Goal: Transaction & Acquisition: Book appointment/travel/reservation

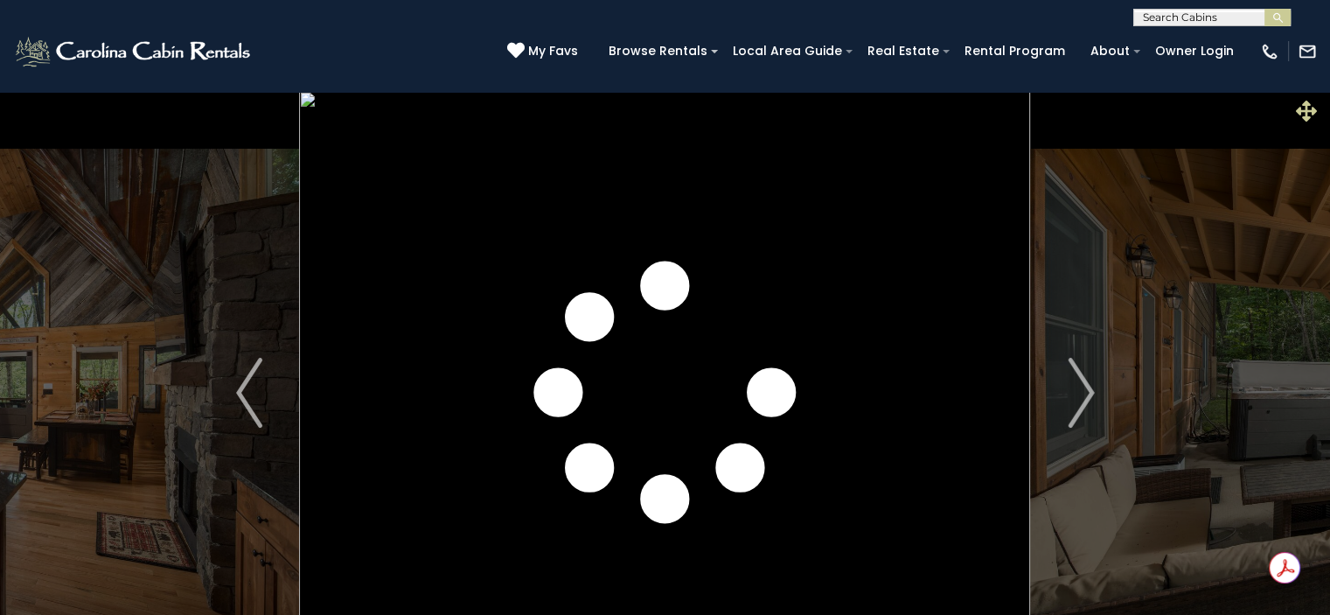
click at [1303, 101] on icon at bounding box center [1306, 111] width 21 height 21
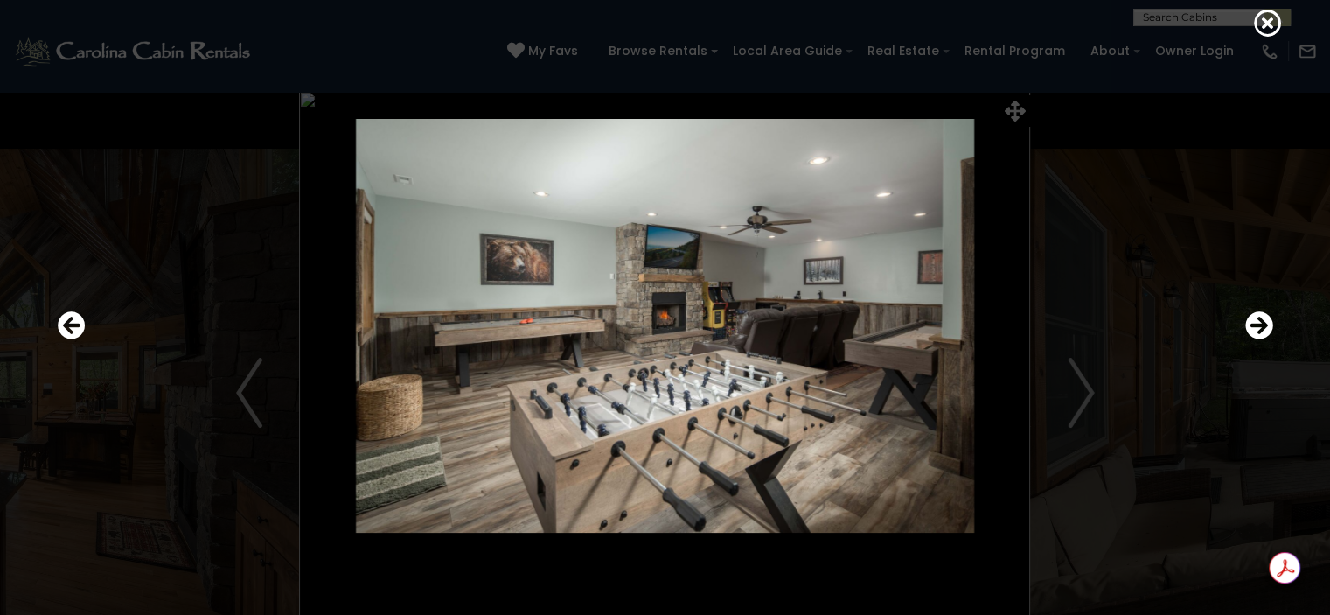
click at [257, 391] on img at bounding box center [665, 326] width 1051 height 414
drag, startPoint x: 241, startPoint y: 391, endPoint x: 67, endPoint y: 325, distance: 185.9
click at [67, 325] on div at bounding box center [665, 325] width 1233 height 553
click at [67, 325] on icon "Previous" at bounding box center [72, 325] width 28 height 28
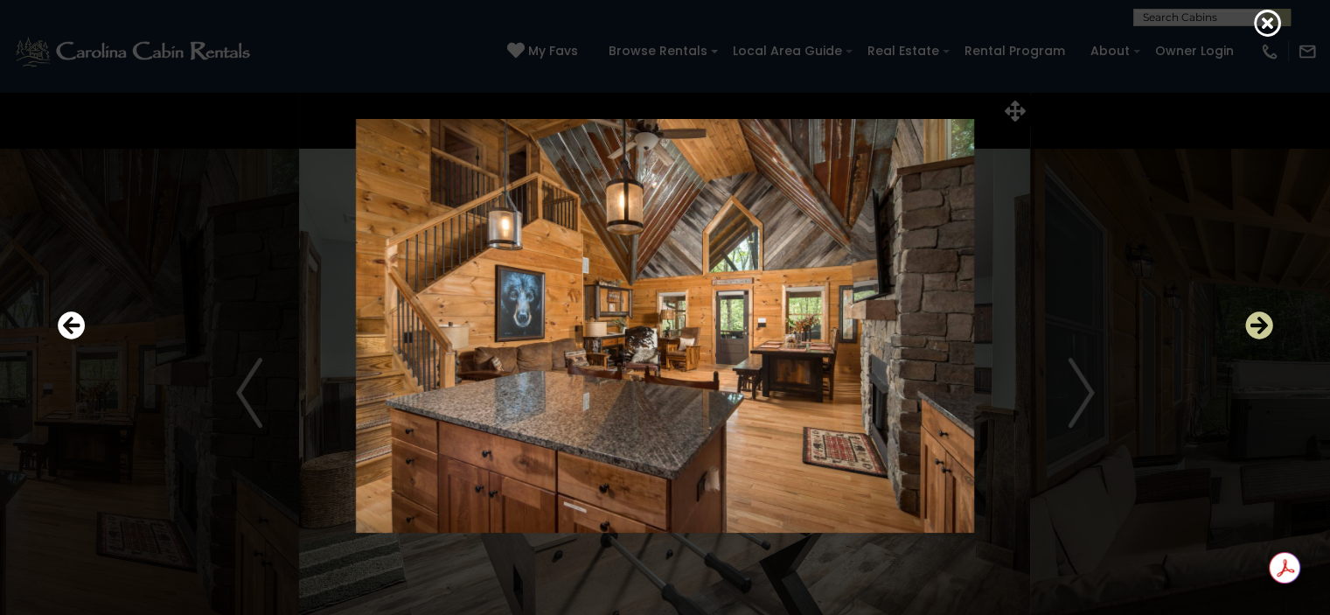
click at [1255, 323] on icon "Next" at bounding box center [1259, 325] width 28 height 28
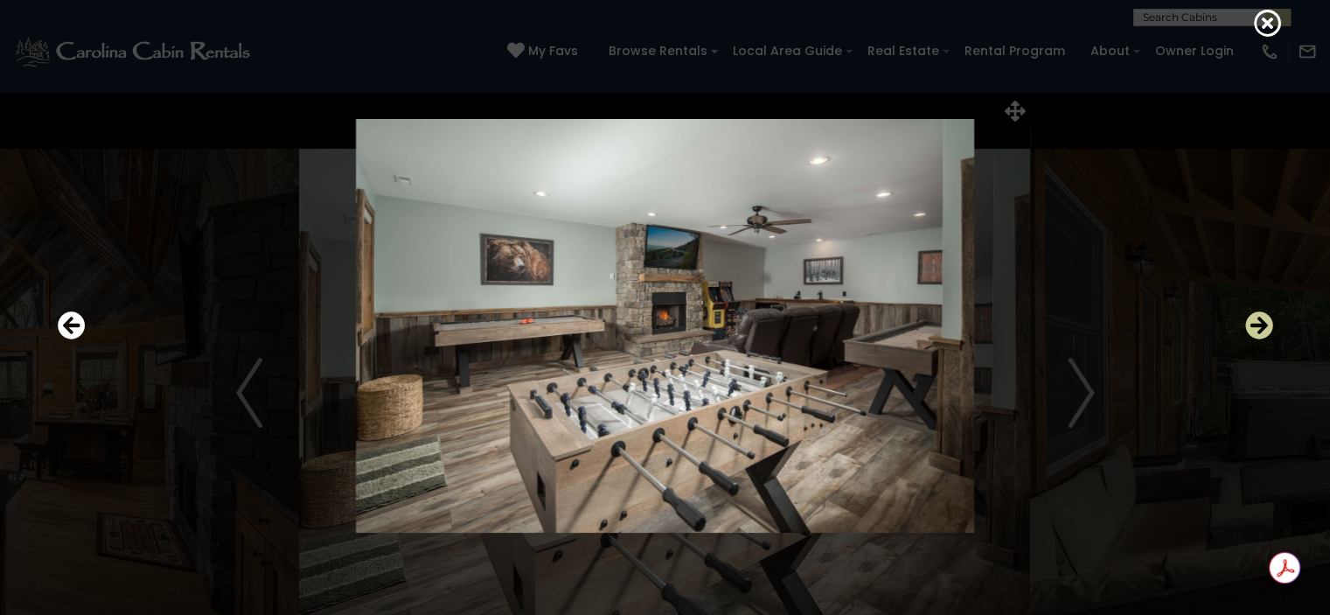
click at [1255, 323] on icon "Next" at bounding box center [1259, 325] width 28 height 28
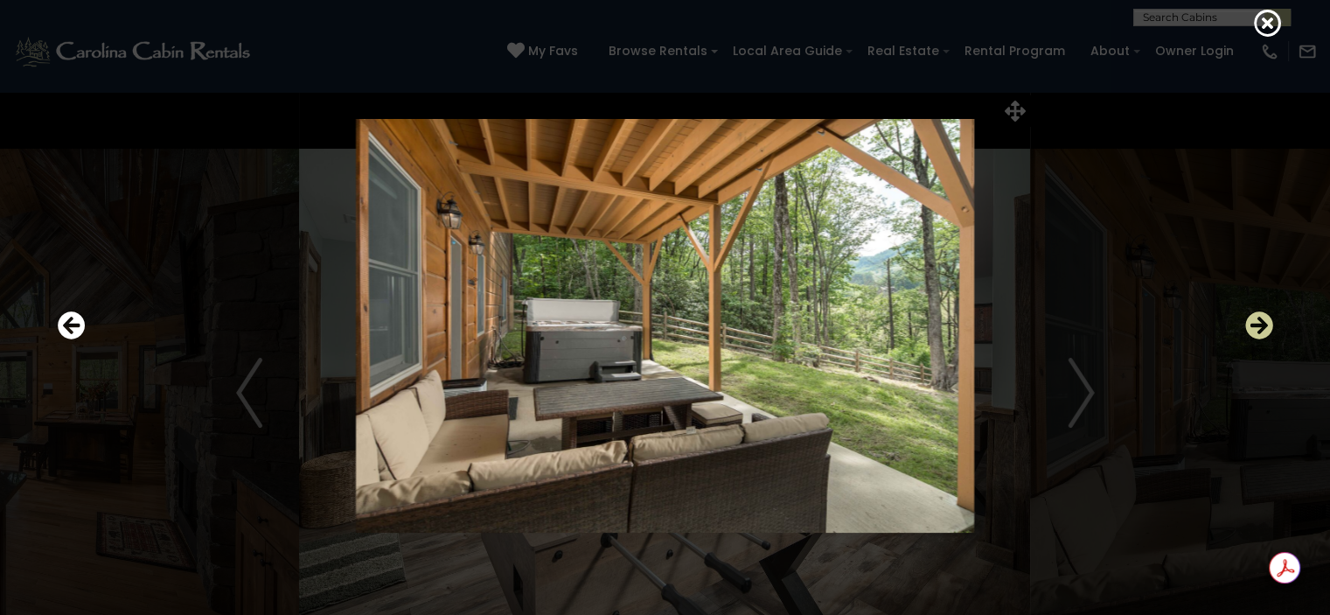
click at [1255, 323] on icon "Next" at bounding box center [1259, 325] width 28 height 28
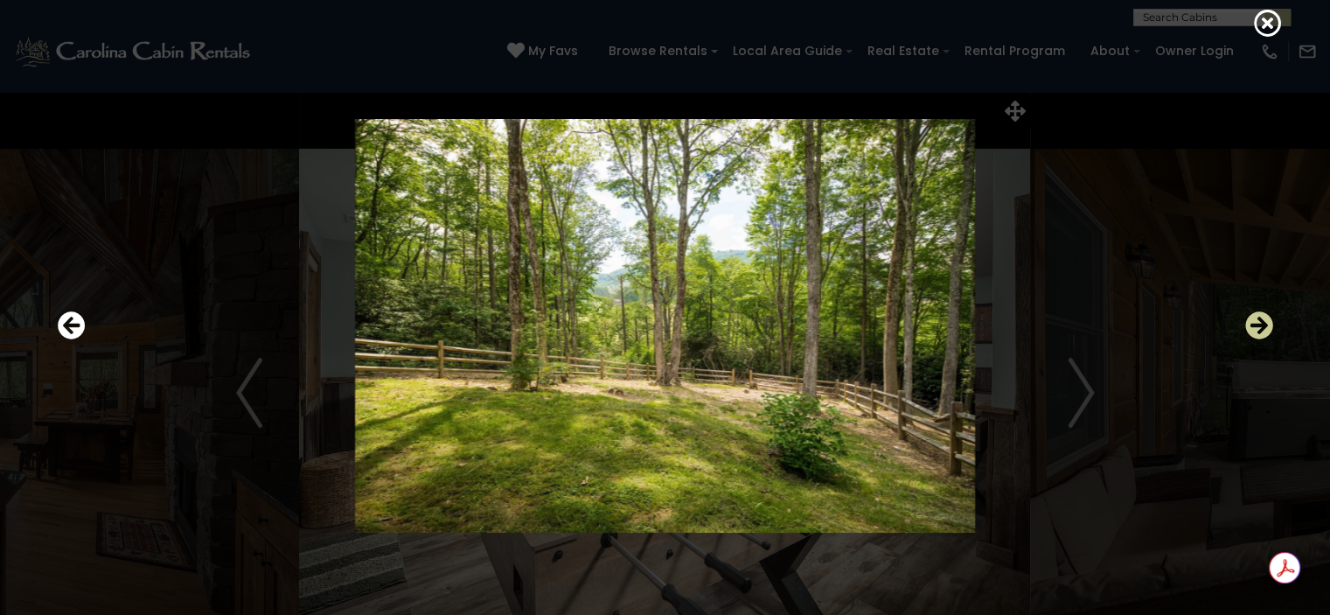
click at [1255, 323] on icon "Next" at bounding box center [1259, 325] width 28 height 28
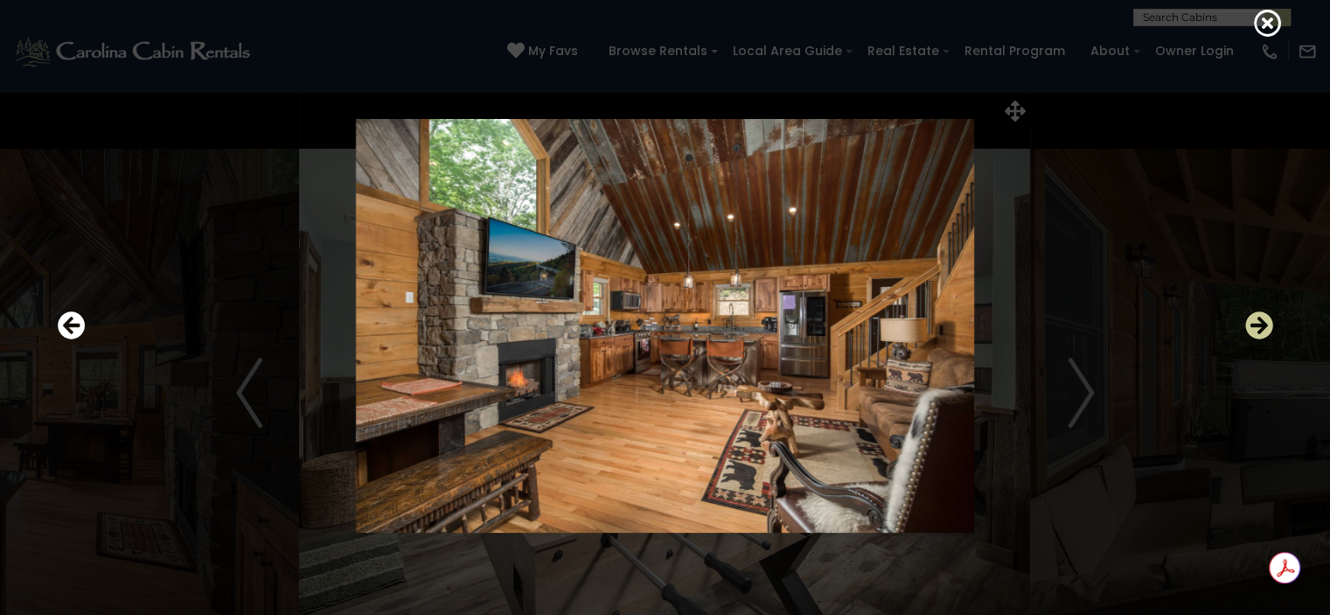
click at [1255, 323] on icon "Next" at bounding box center [1259, 325] width 28 height 28
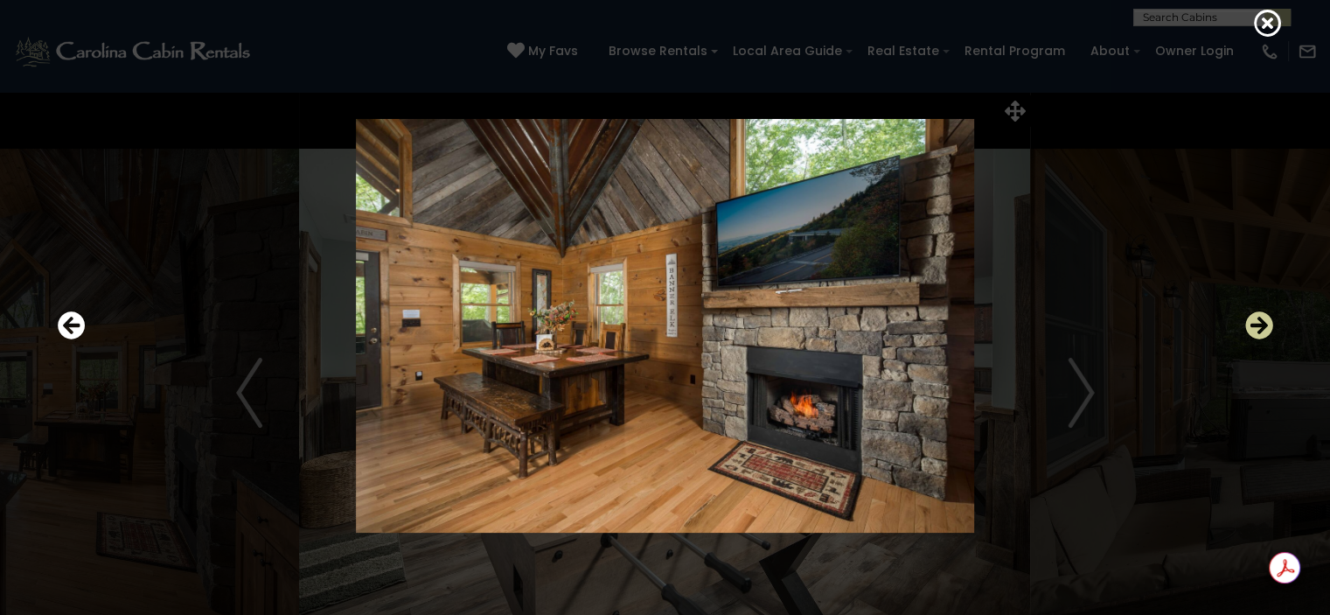
click at [1255, 323] on icon "Next" at bounding box center [1259, 325] width 28 height 28
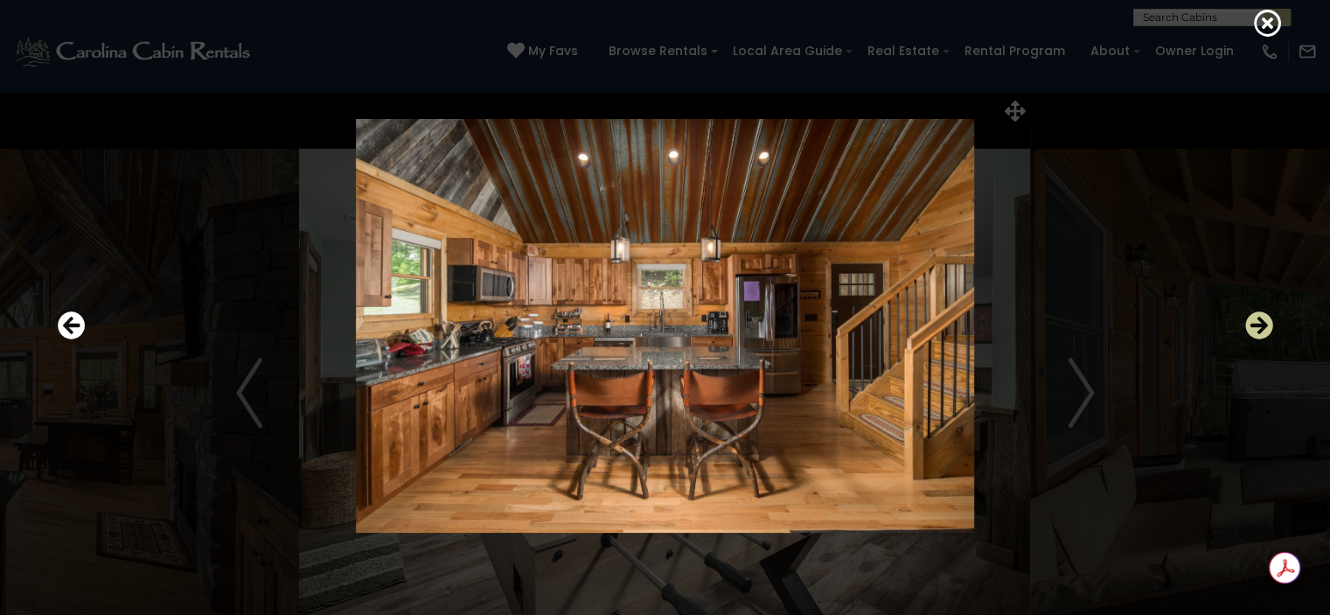
click at [1255, 323] on icon "Next" at bounding box center [1259, 325] width 28 height 28
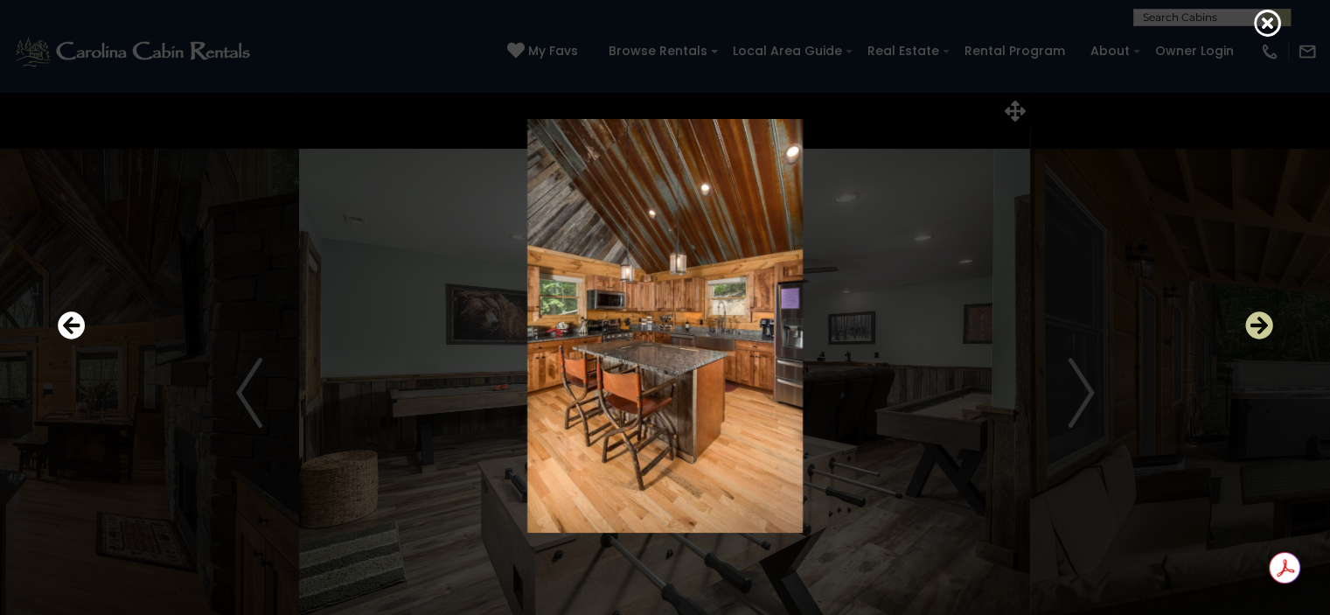
click at [1255, 323] on icon "Next" at bounding box center [1259, 325] width 28 height 28
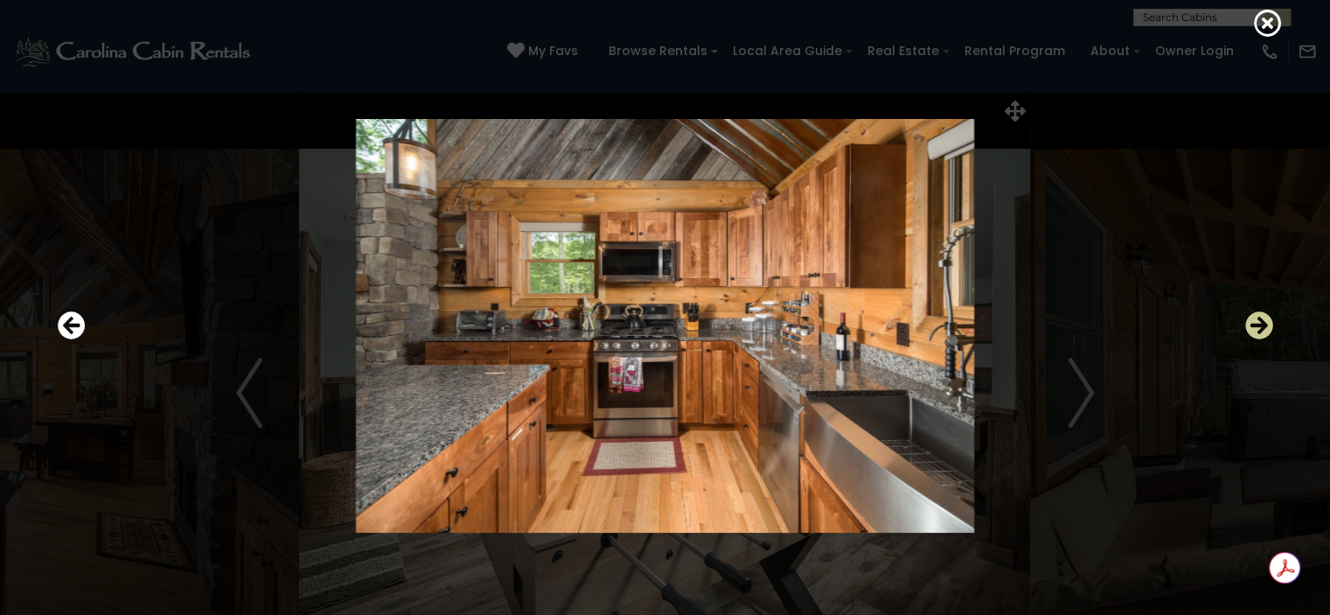
click at [1255, 323] on icon "Next" at bounding box center [1259, 325] width 28 height 28
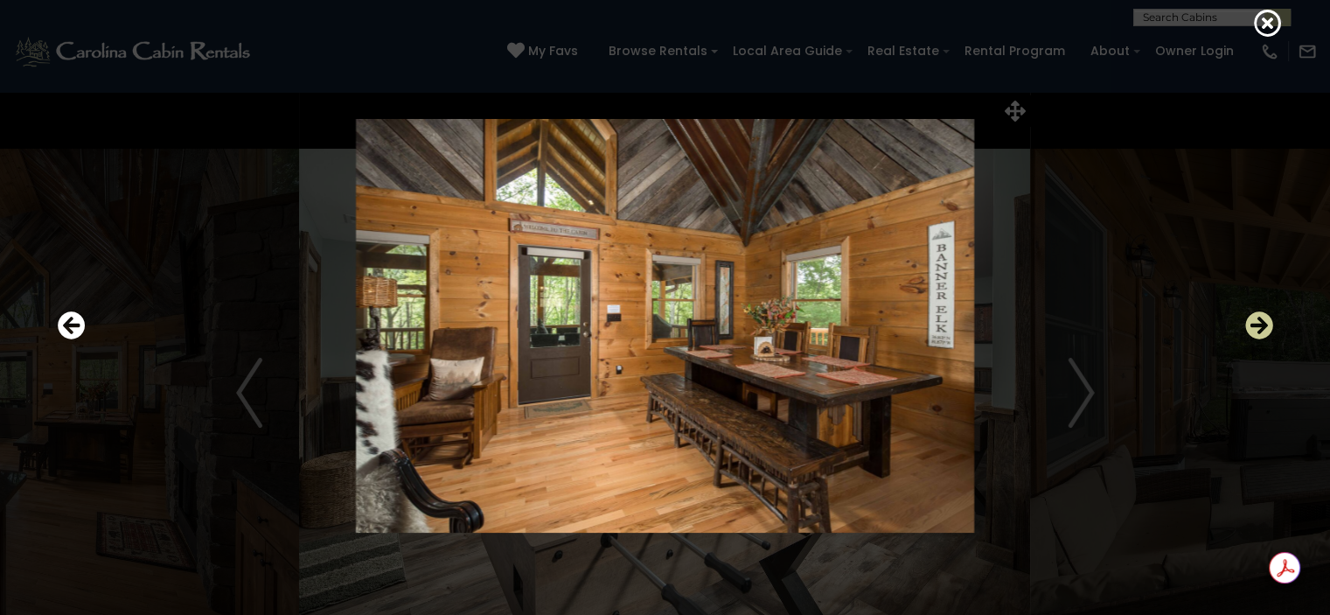
click at [1255, 323] on icon "Next" at bounding box center [1259, 325] width 28 height 28
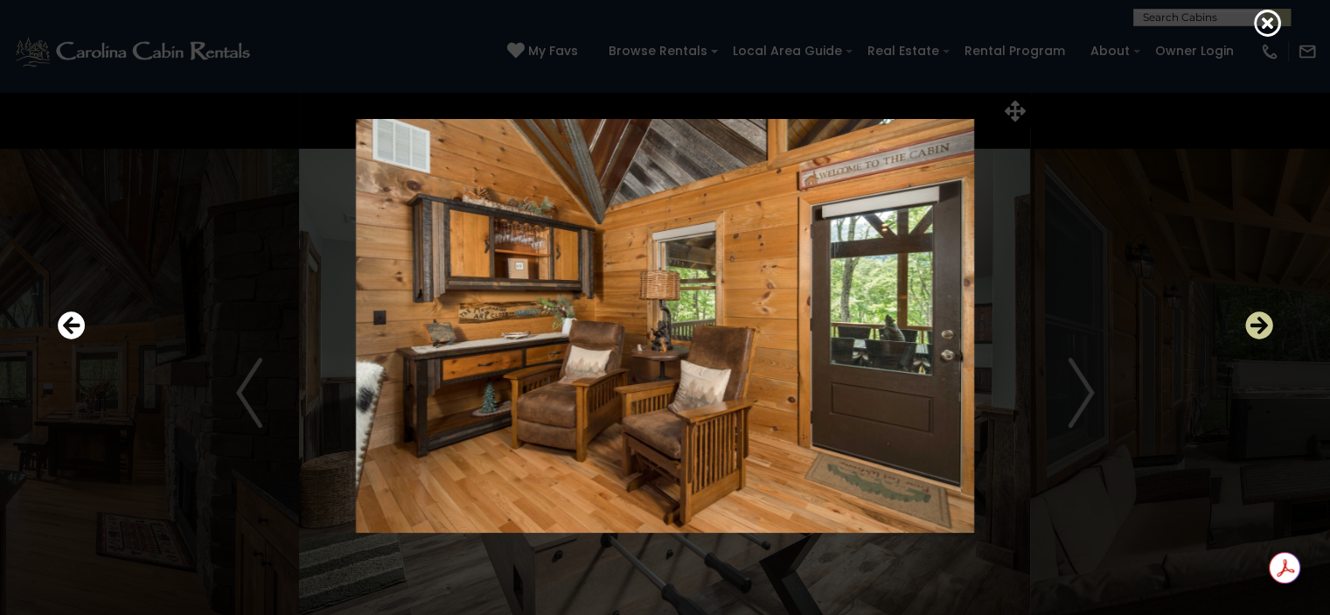
click at [1255, 323] on icon "Next" at bounding box center [1259, 325] width 28 height 28
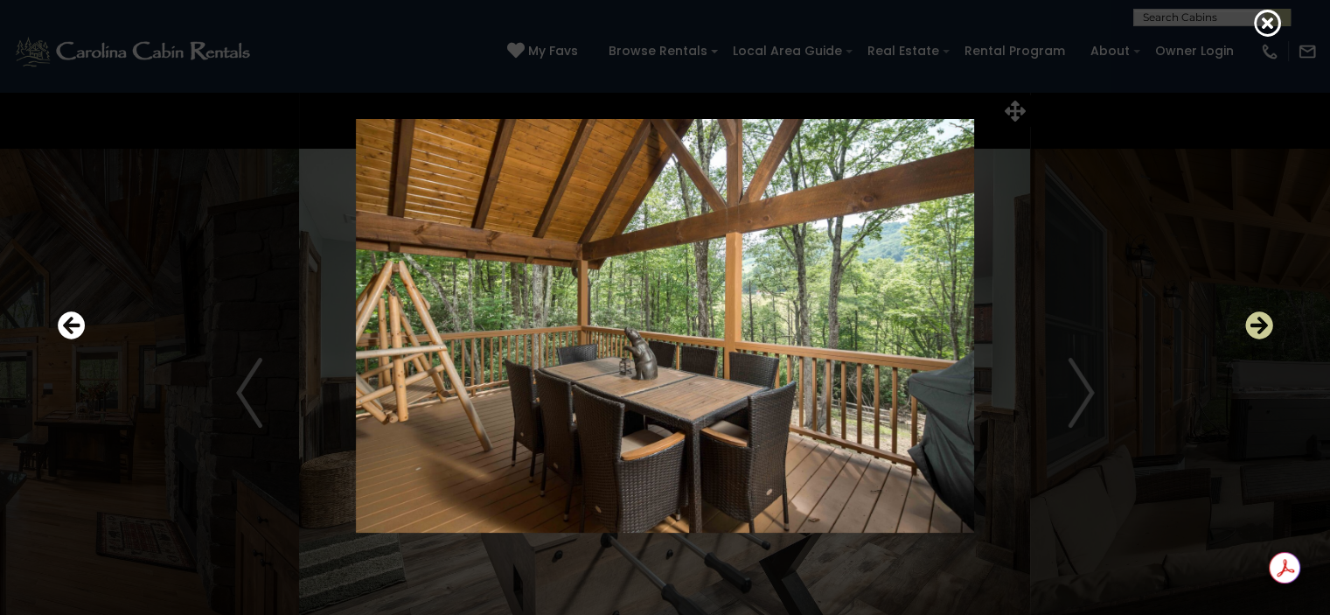
click at [1255, 323] on icon "Next" at bounding box center [1259, 325] width 28 height 28
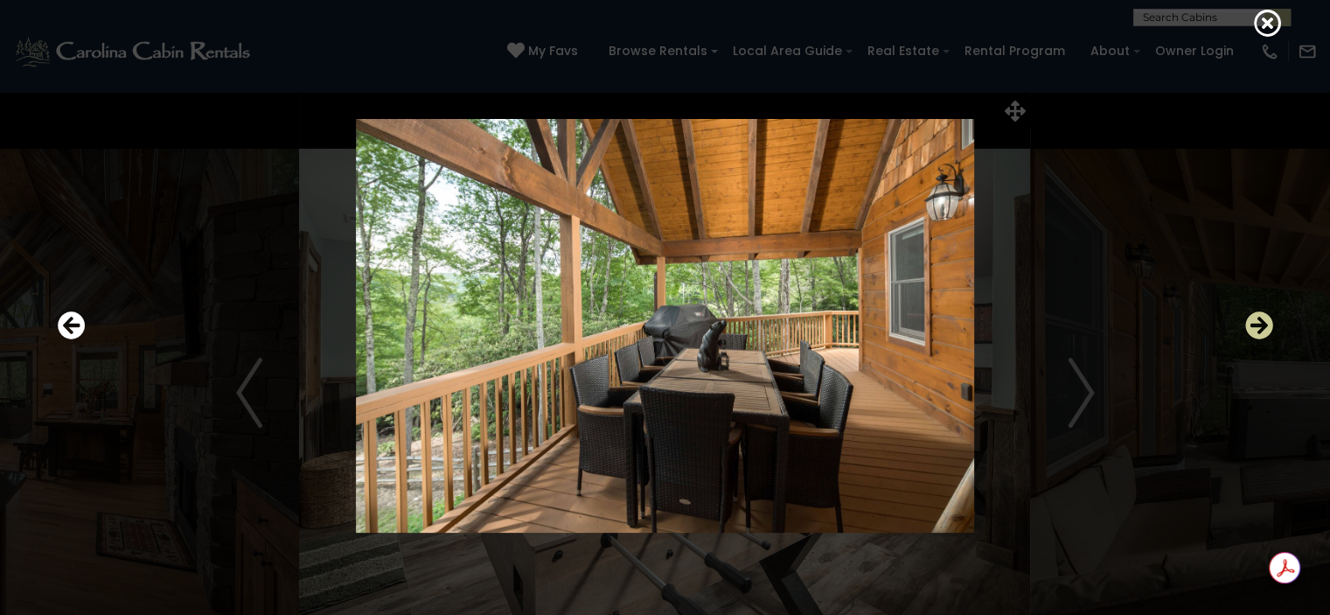
click at [1255, 323] on icon "Next" at bounding box center [1259, 325] width 28 height 28
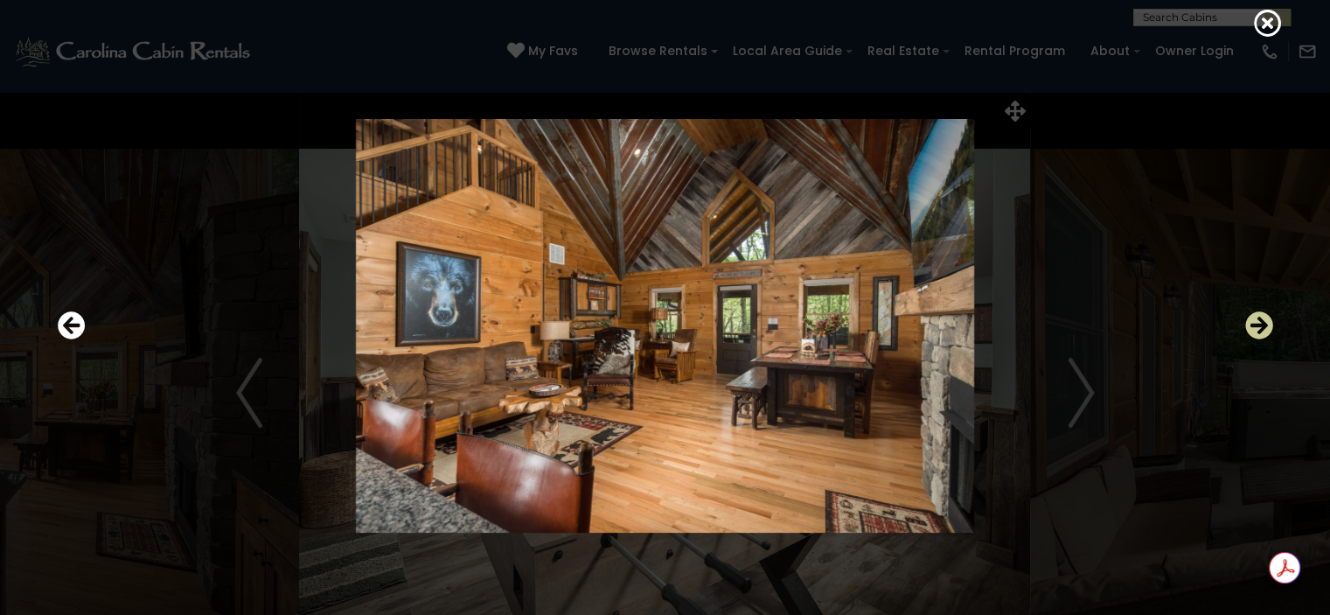
click at [1255, 323] on icon "Next" at bounding box center [1259, 325] width 28 height 28
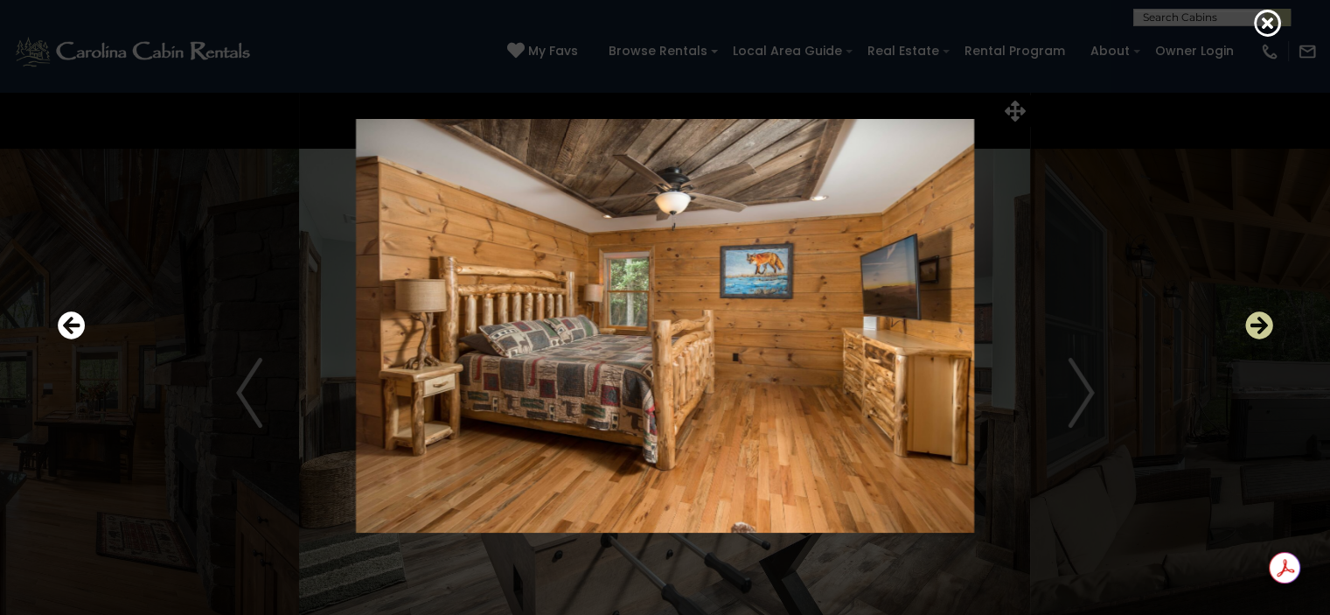
click at [1255, 323] on icon "Next" at bounding box center [1259, 325] width 28 height 28
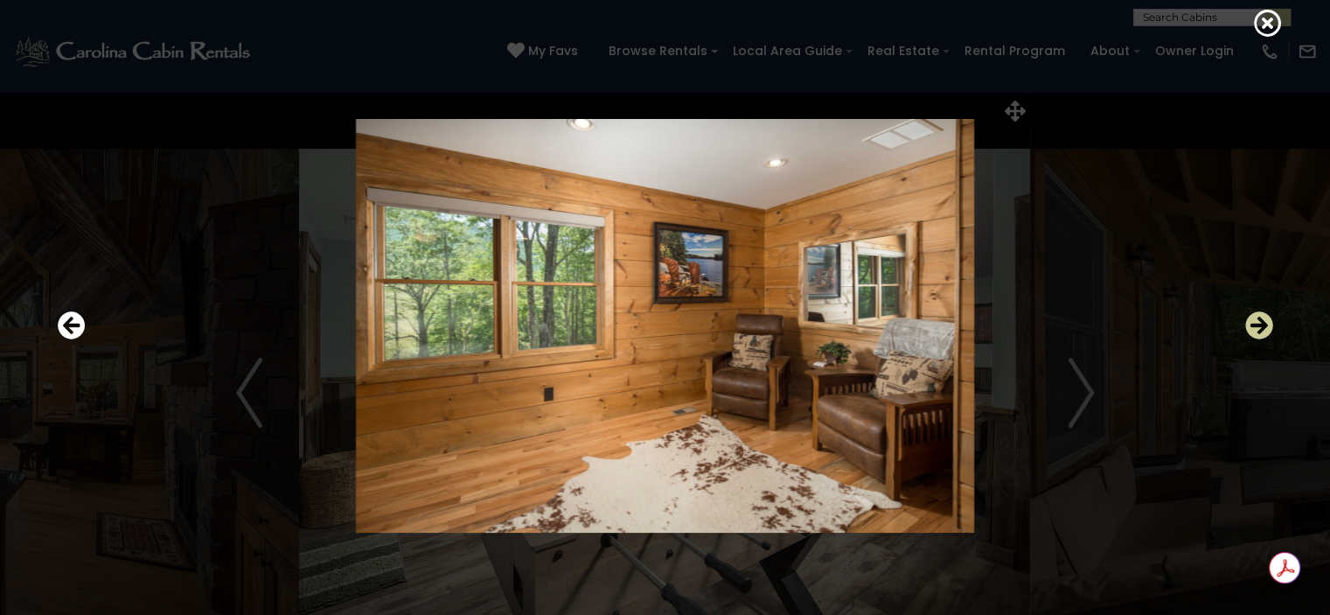
click at [1255, 323] on icon "Next" at bounding box center [1259, 325] width 28 height 28
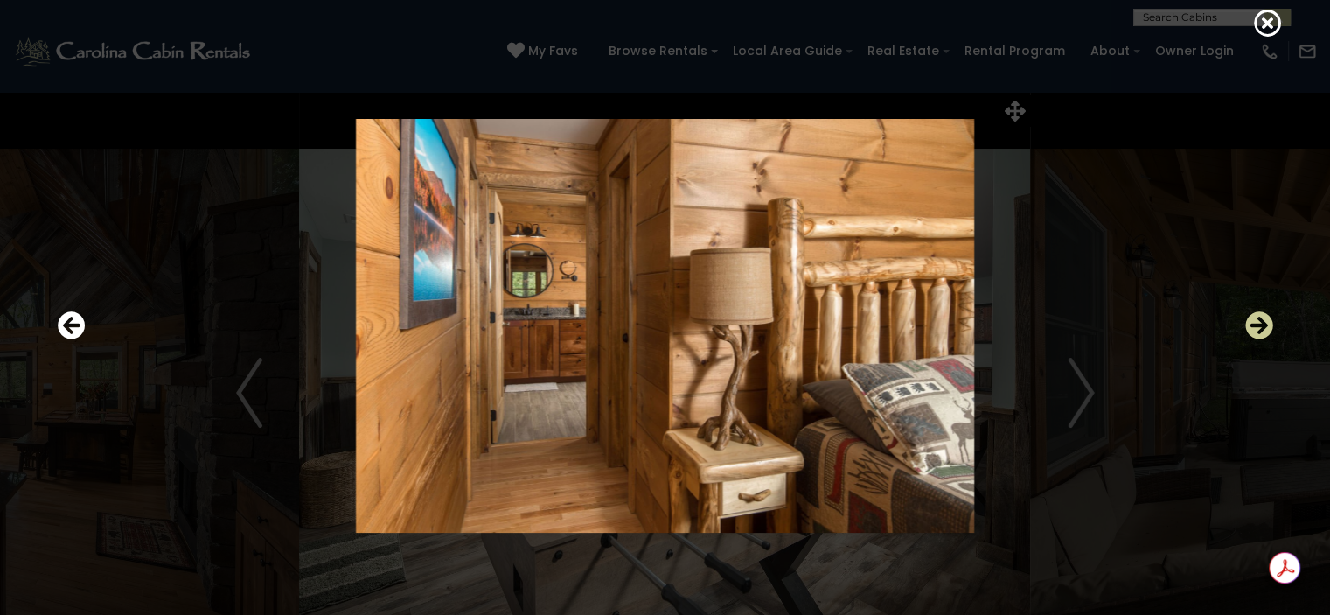
click at [1255, 323] on icon "Next" at bounding box center [1259, 325] width 28 height 28
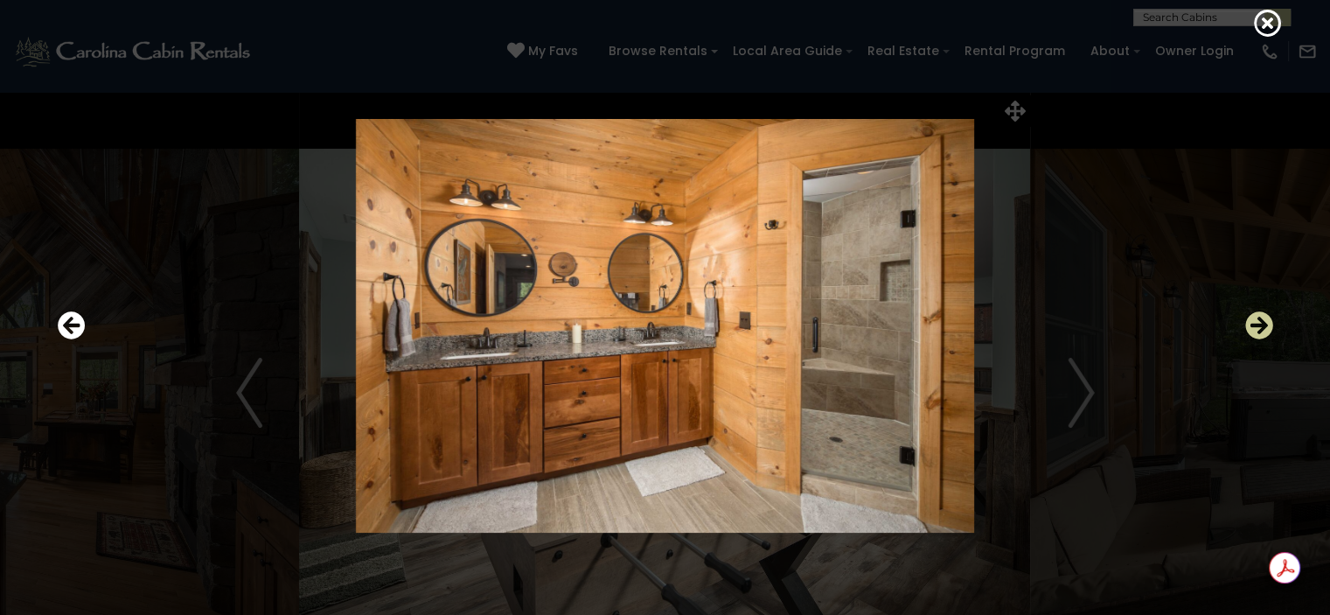
click at [1255, 323] on icon "Next" at bounding box center [1259, 325] width 28 height 28
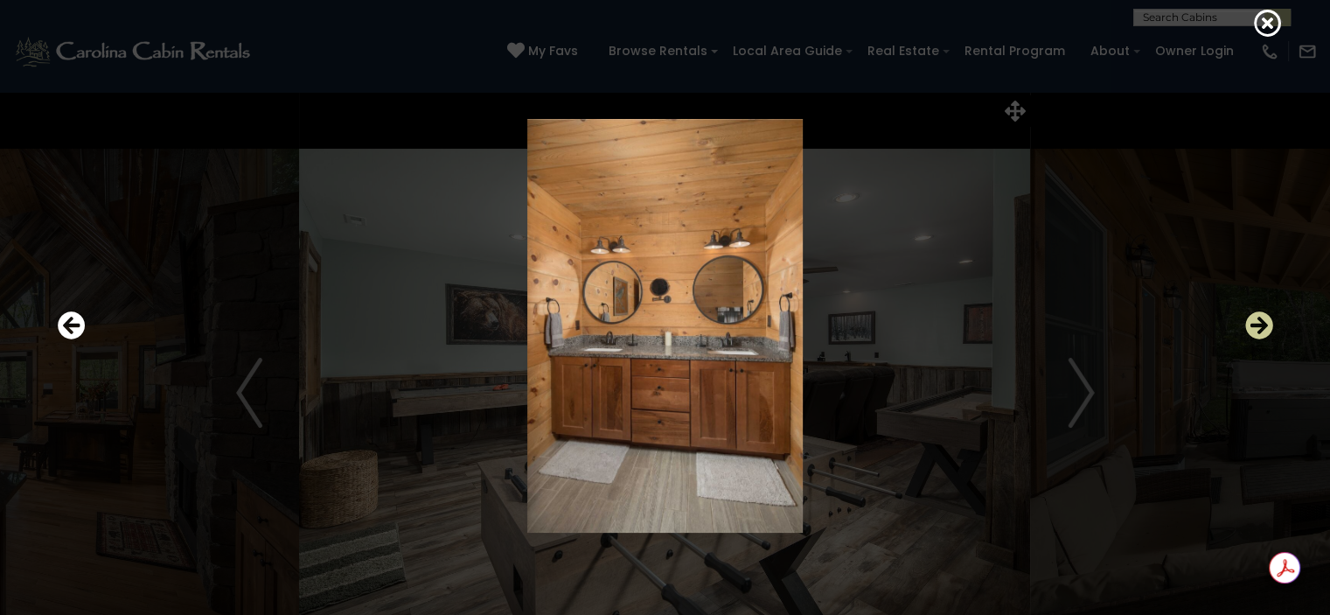
click at [1255, 323] on icon "Next" at bounding box center [1259, 325] width 28 height 28
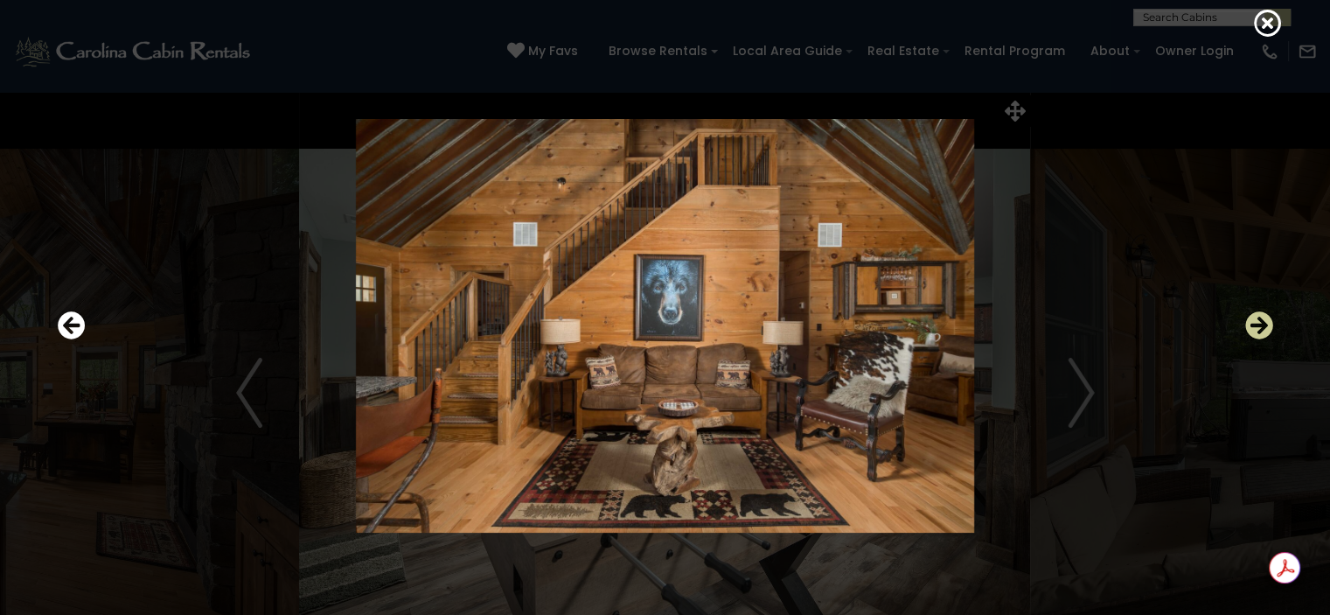
click at [1255, 323] on icon "Next" at bounding box center [1259, 325] width 28 height 28
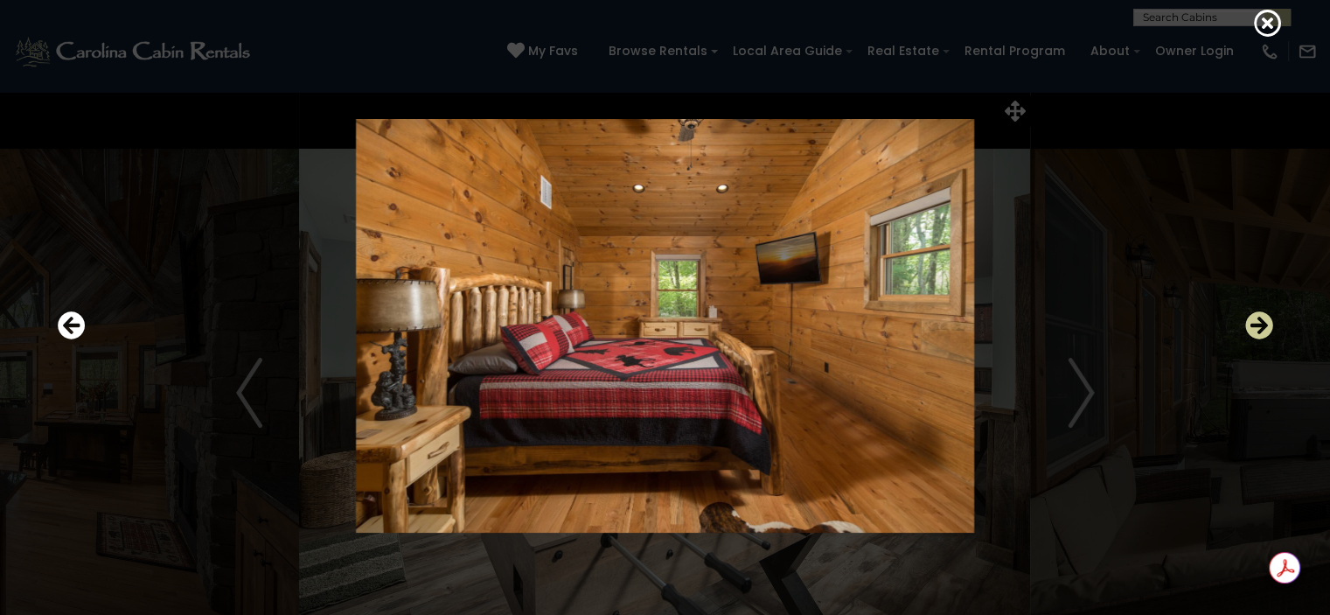
click at [1255, 323] on icon "Next" at bounding box center [1259, 325] width 28 height 28
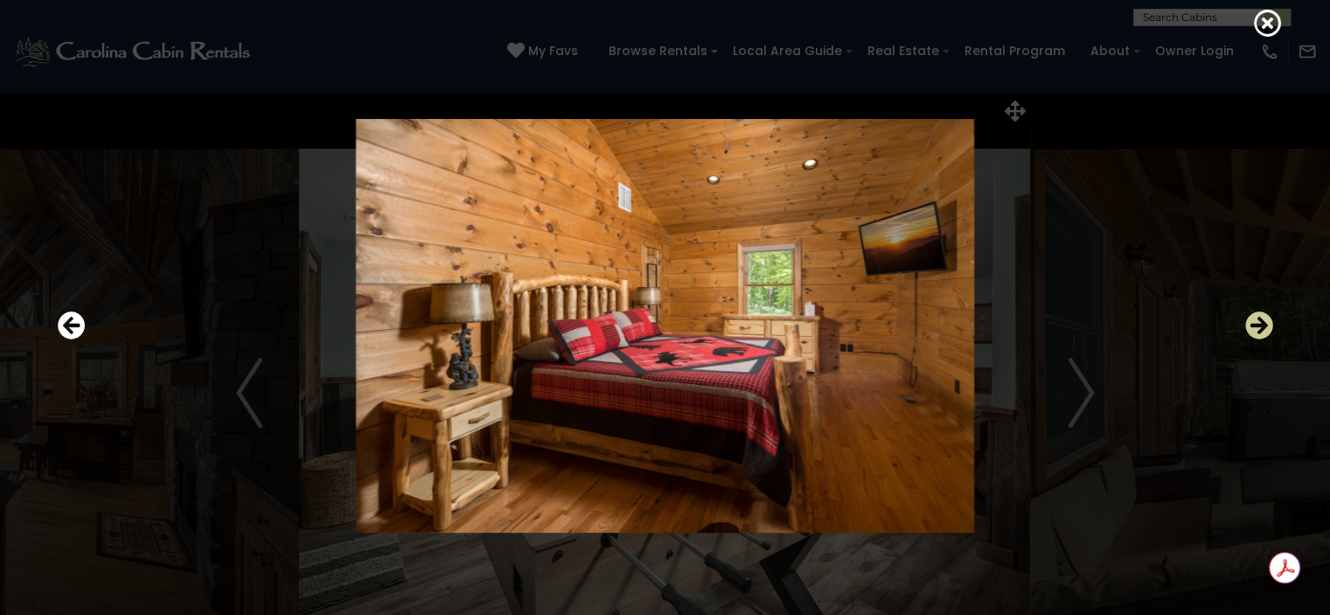
click at [1255, 323] on icon "Next" at bounding box center [1259, 325] width 28 height 28
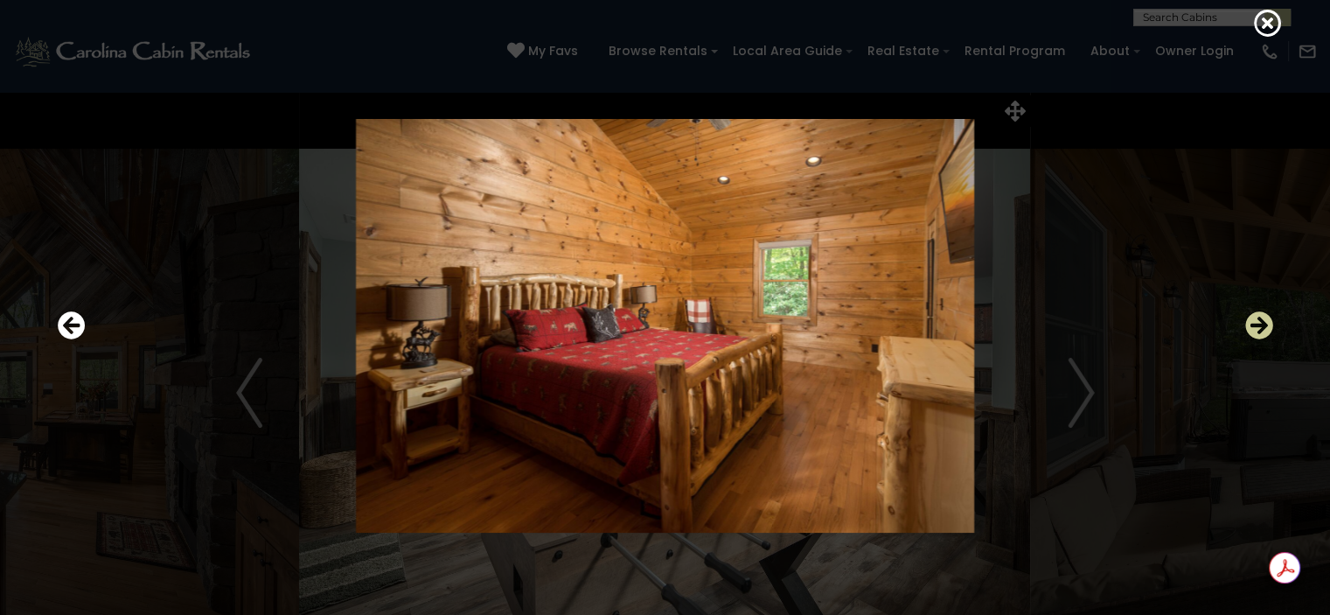
click at [1255, 323] on icon "Next" at bounding box center [1259, 325] width 28 height 28
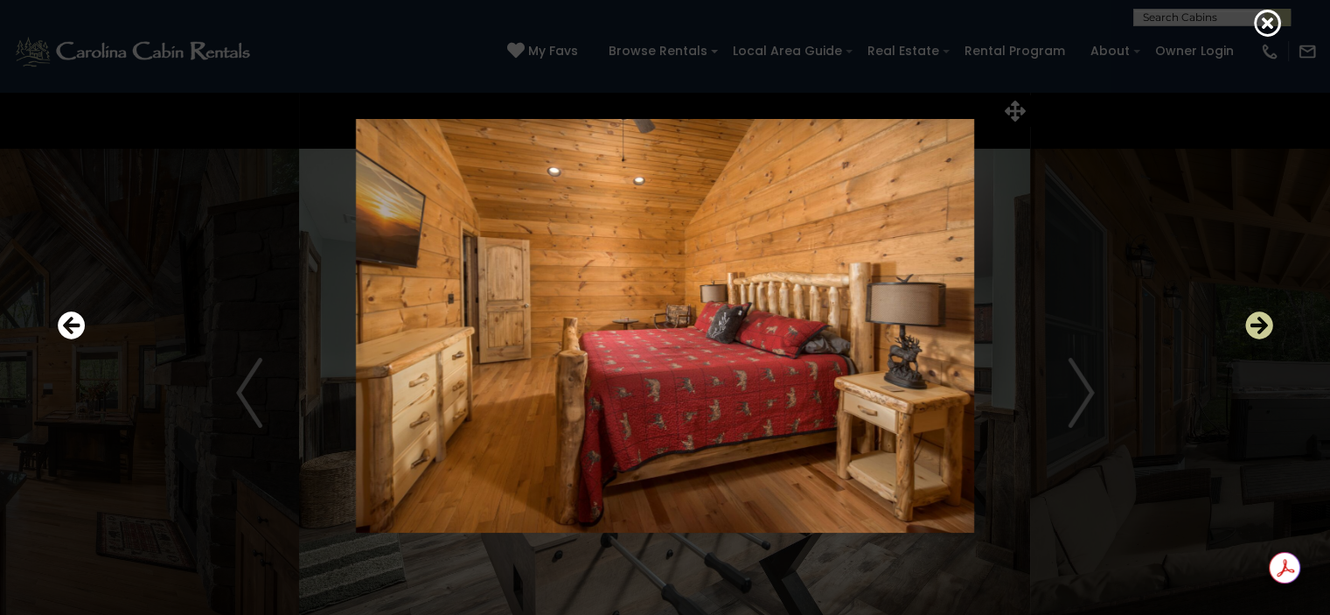
click at [1255, 323] on icon "Next" at bounding box center [1259, 325] width 28 height 28
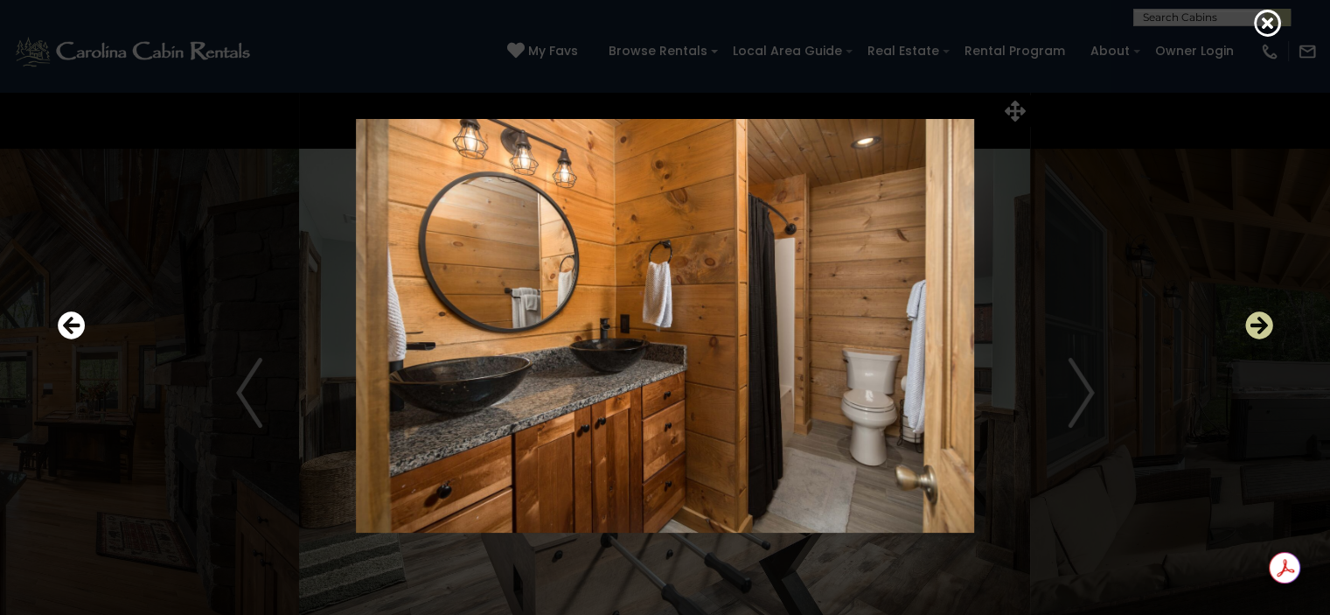
click at [1255, 323] on icon "Next" at bounding box center [1259, 325] width 28 height 28
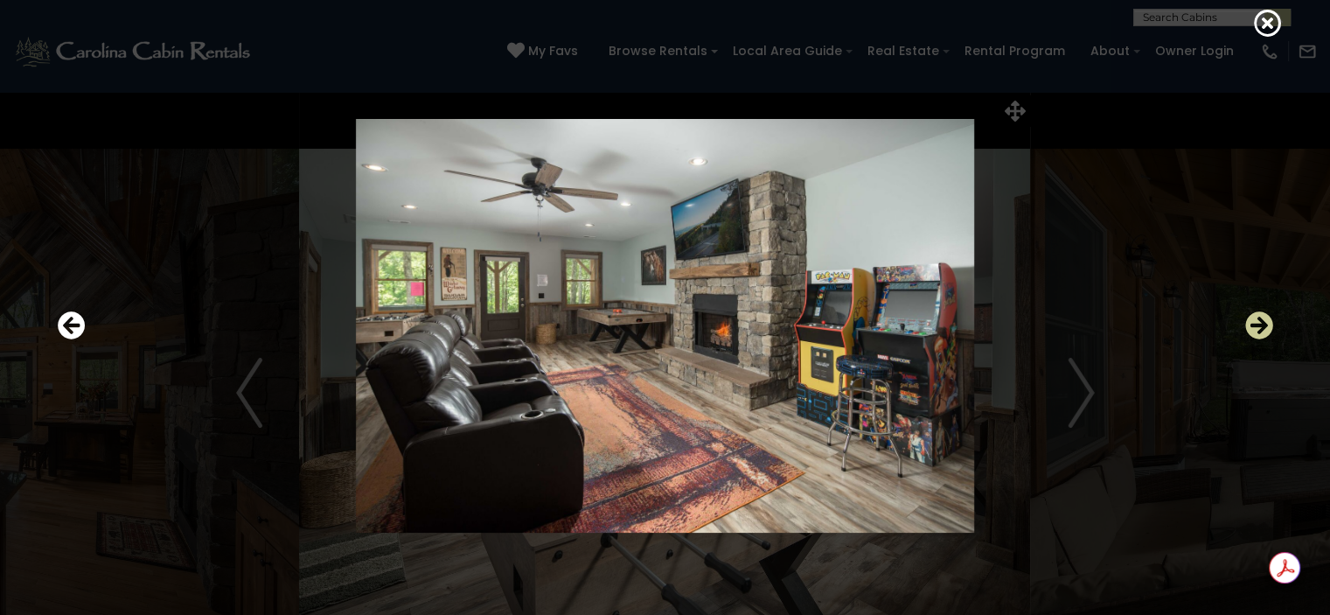
click at [1255, 323] on icon "Next" at bounding box center [1259, 325] width 28 height 28
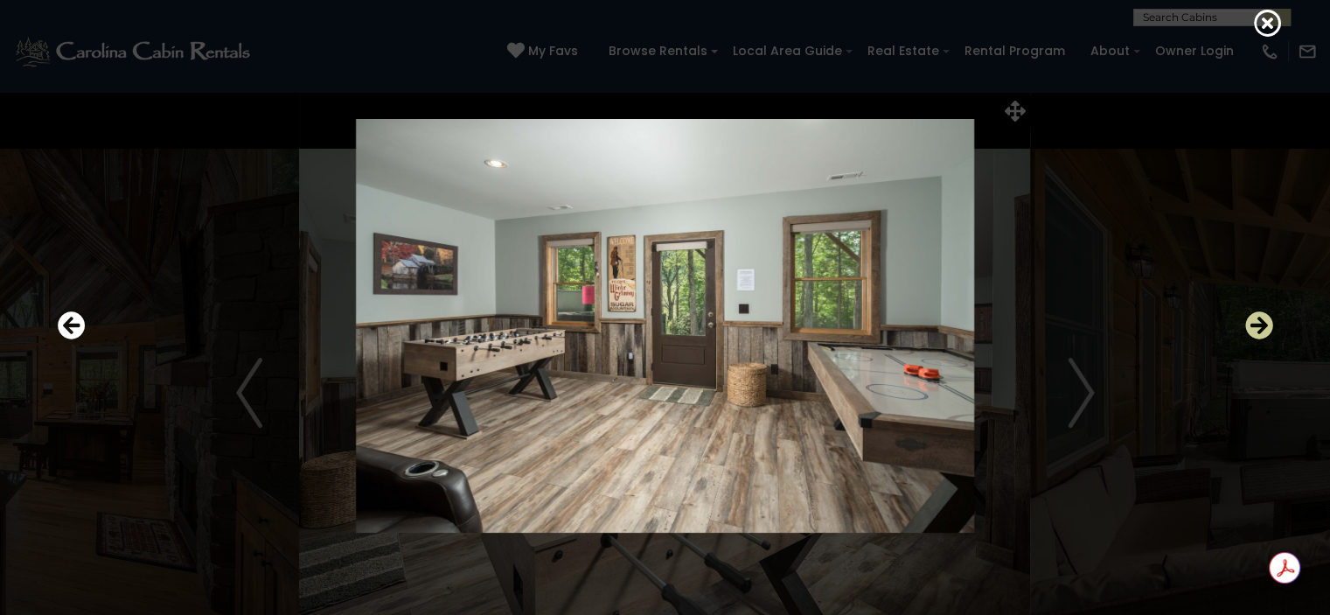
click at [1255, 323] on icon "Next" at bounding box center [1259, 325] width 28 height 28
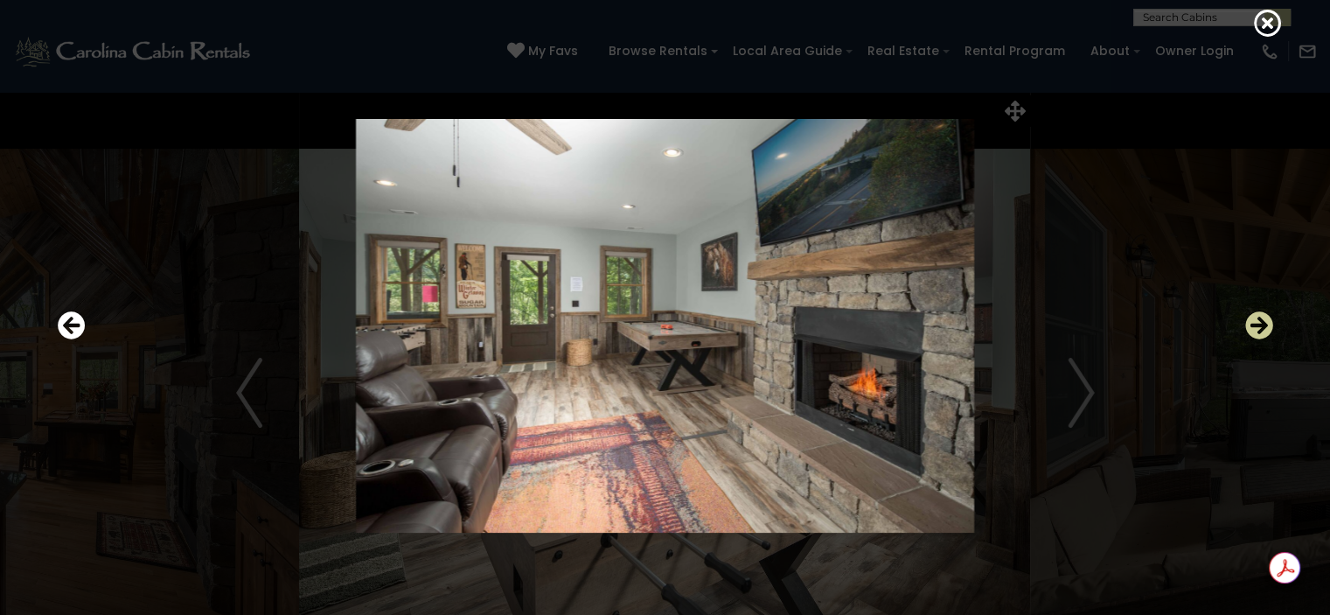
click at [1255, 323] on icon "Next" at bounding box center [1259, 325] width 28 height 28
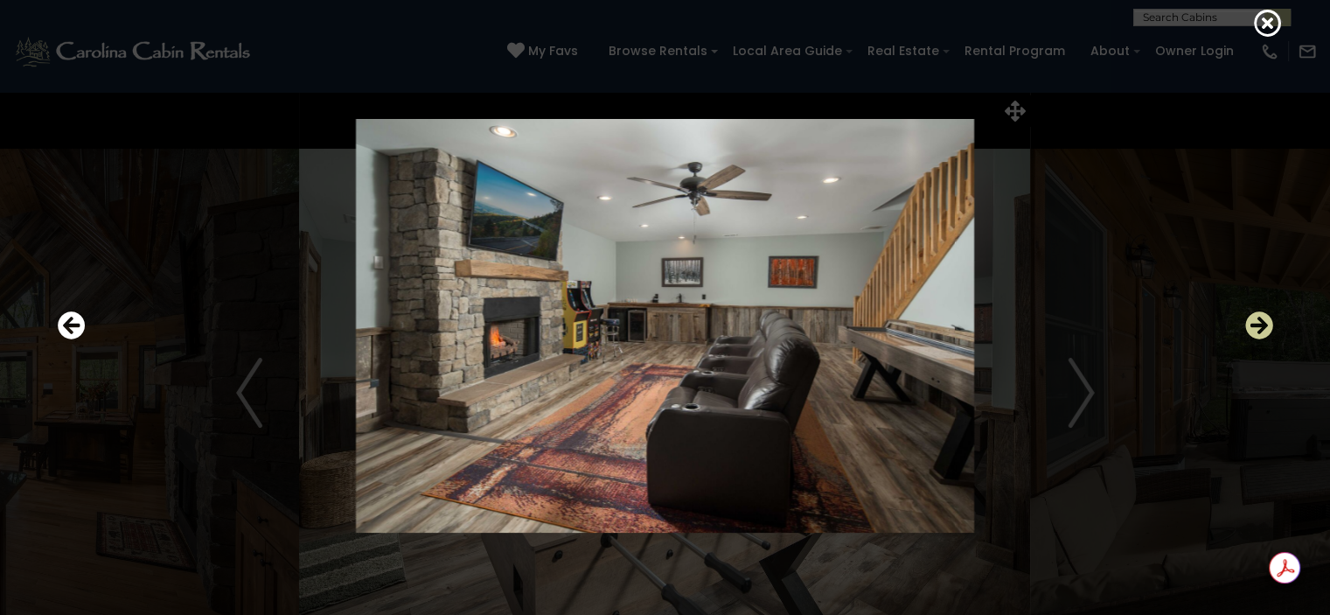
click at [1255, 323] on icon "Next" at bounding box center [1259, 325] width 28 height 28
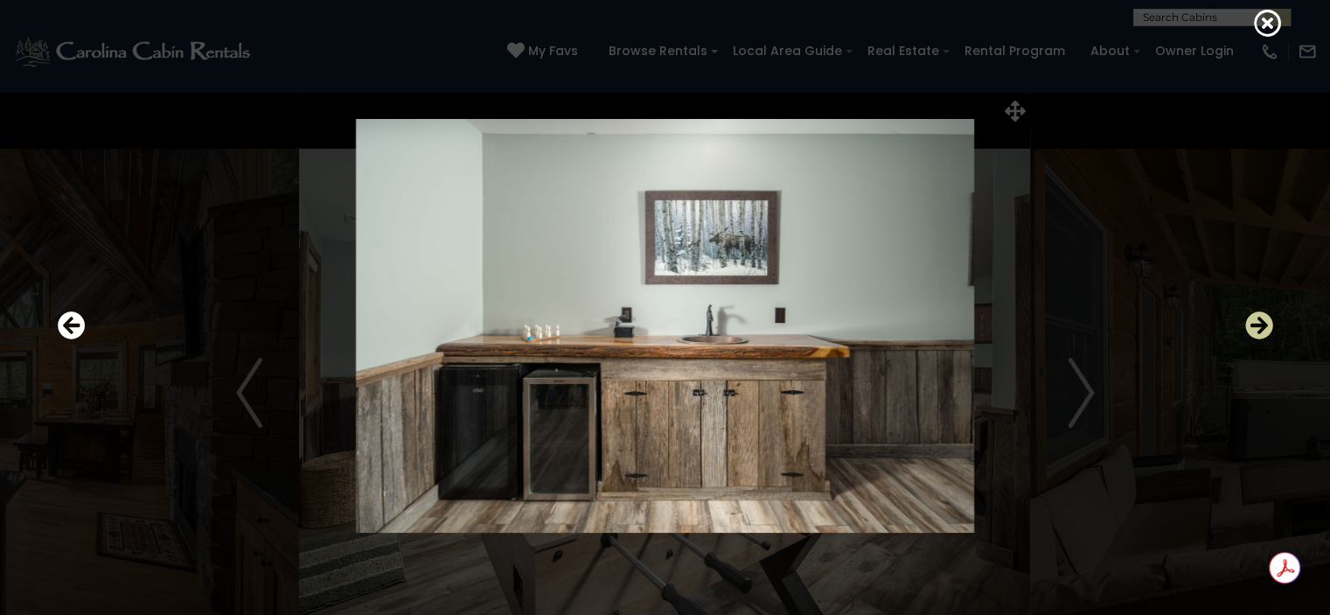
click at [1255, 323] on icon "Next" at bounding box center [1259, 325] width 28 height 28
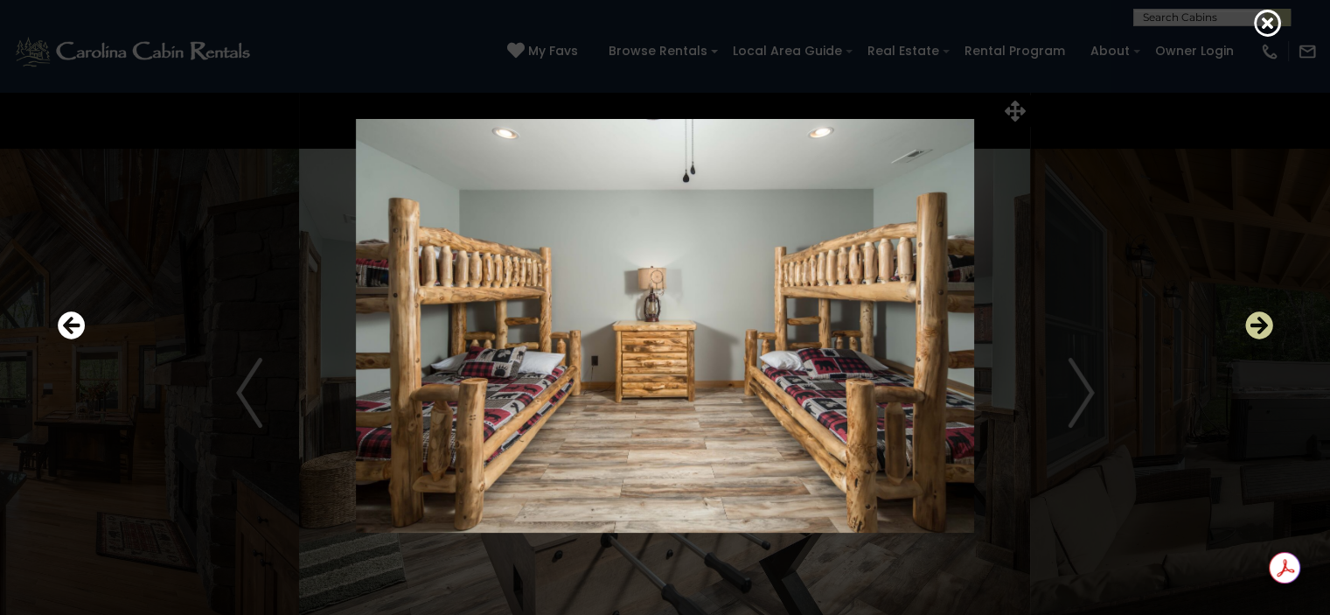
click at [1255, 323] on icon "Next" at bounding box center [1259, 325] width 28 height 28
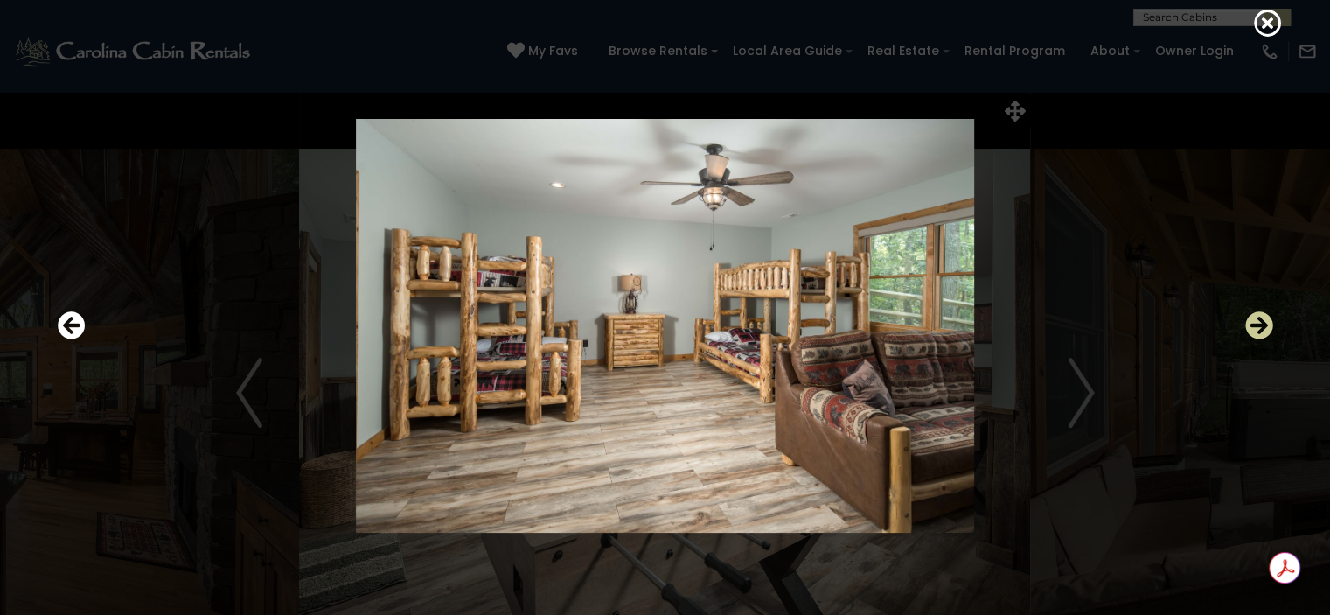
click at [1255, 323] on icon "Next" at bounding box center [1259, 325] width 28 height 28
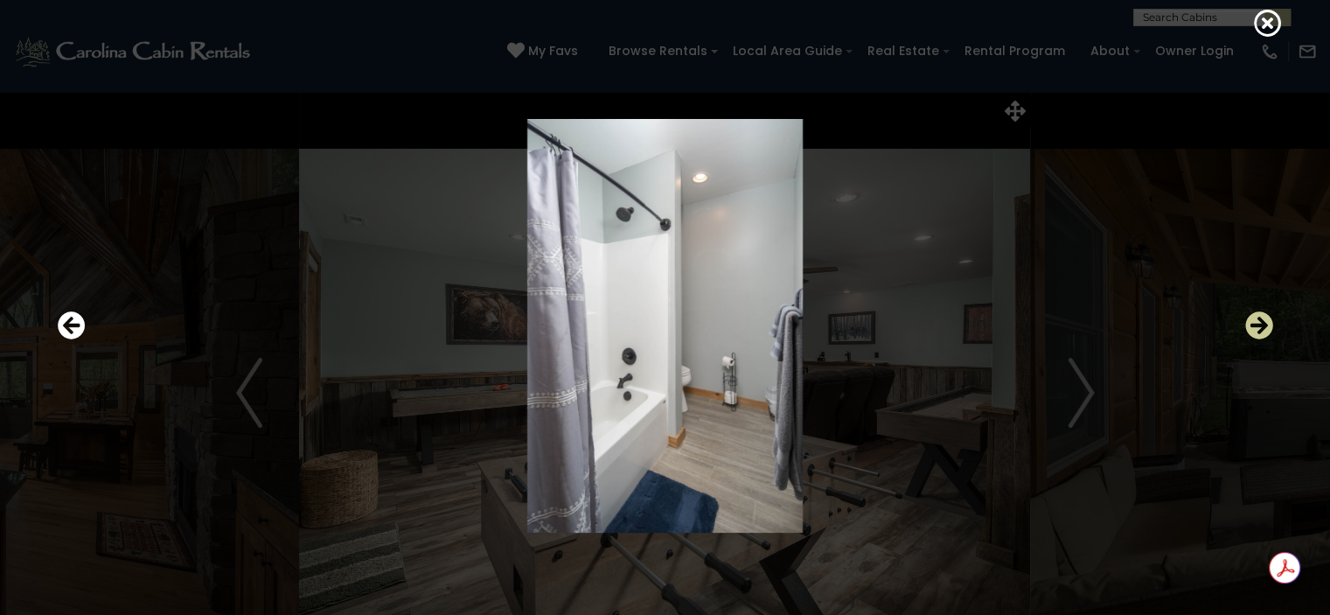
click at [1255, 323] on icon "Next" at bounding box center [1259, 325] width 28 height 28
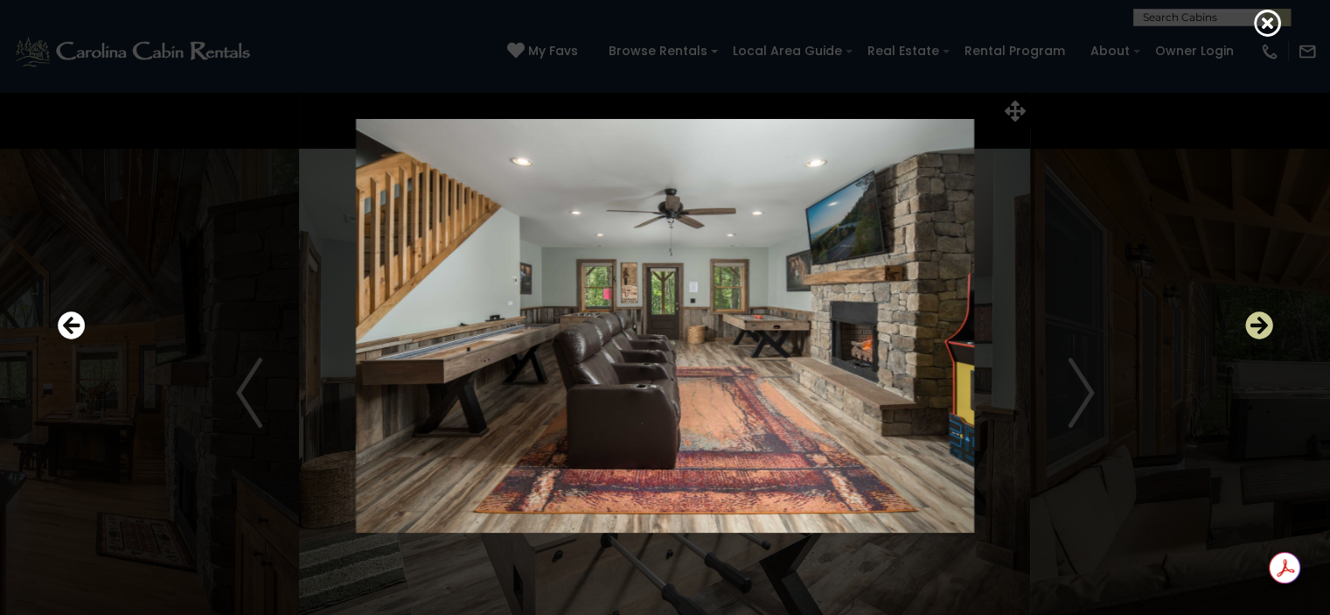
click at [1255, 323] on icon "Next" at bounding box center [1259, 325] width 28 height 28
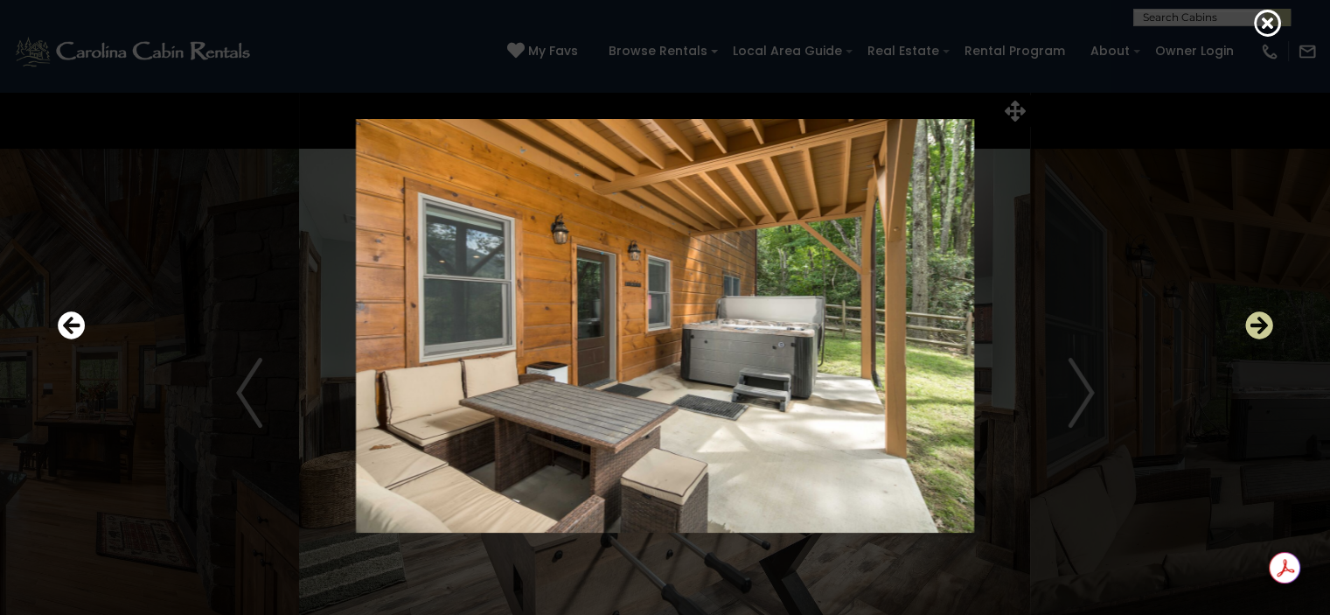
click at [1255, 323] on icon "Next" at bounding box center [1259, 325] width 28 height 28
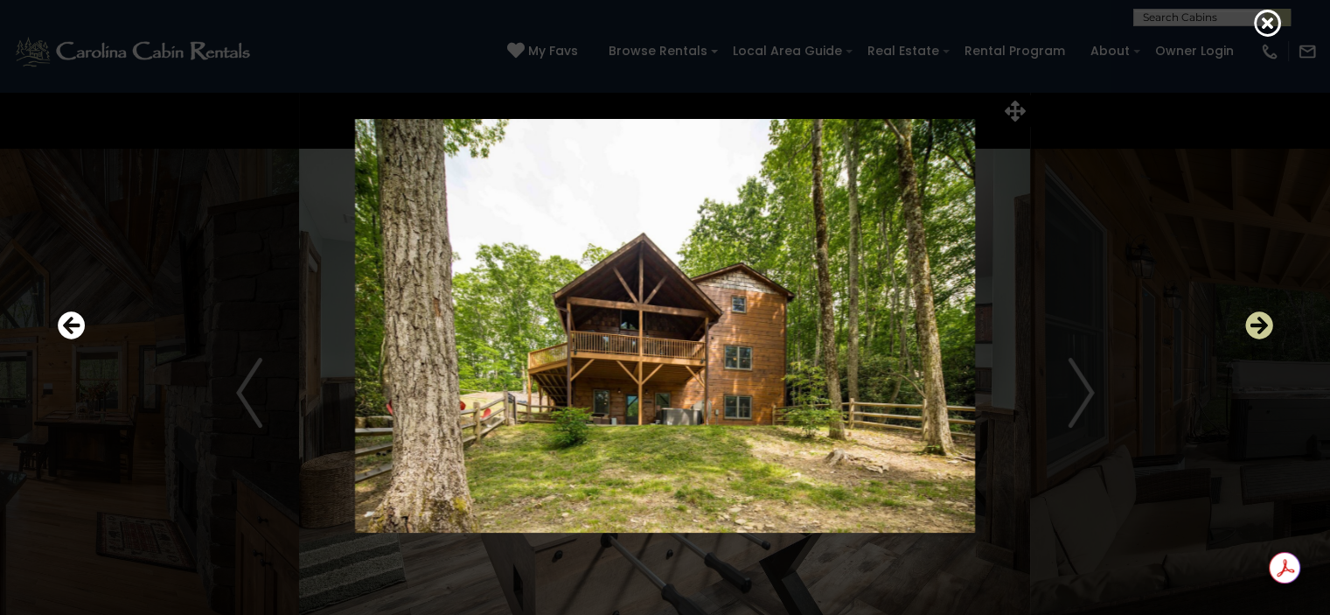
click at [1255, 323] on icon "Next" at bounding box center [1259, 325] width 28 height 28
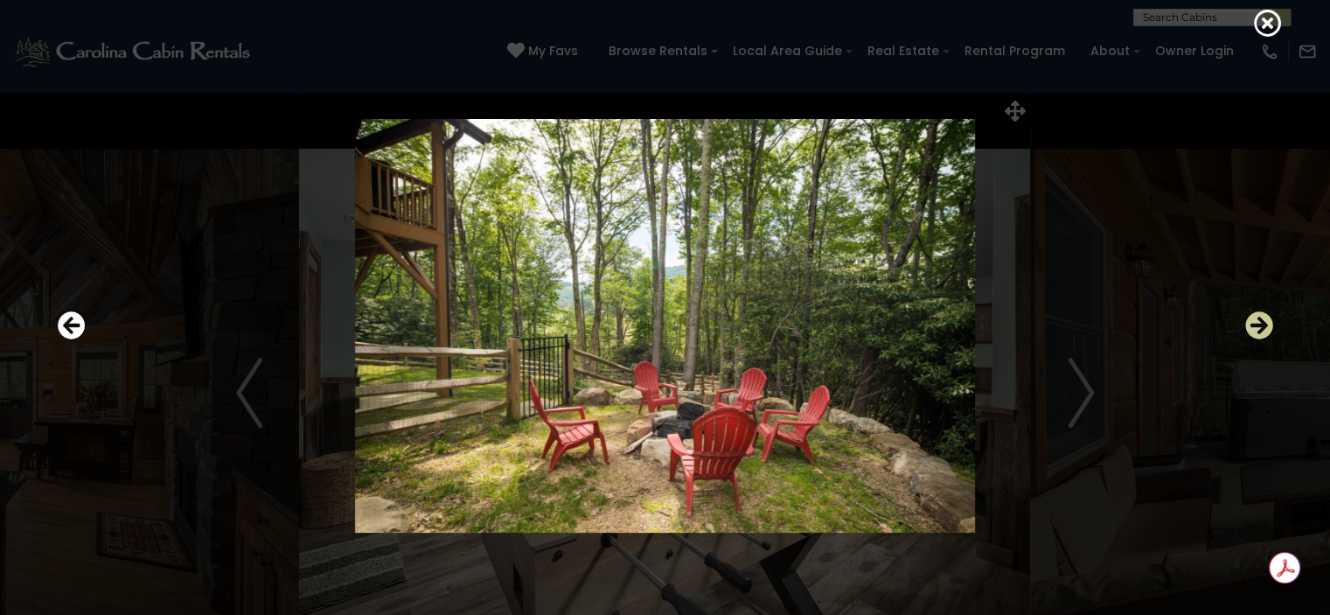
click at [1255, 323] on icon "Next" at bounding box center [1259, 325] width 28 height 28
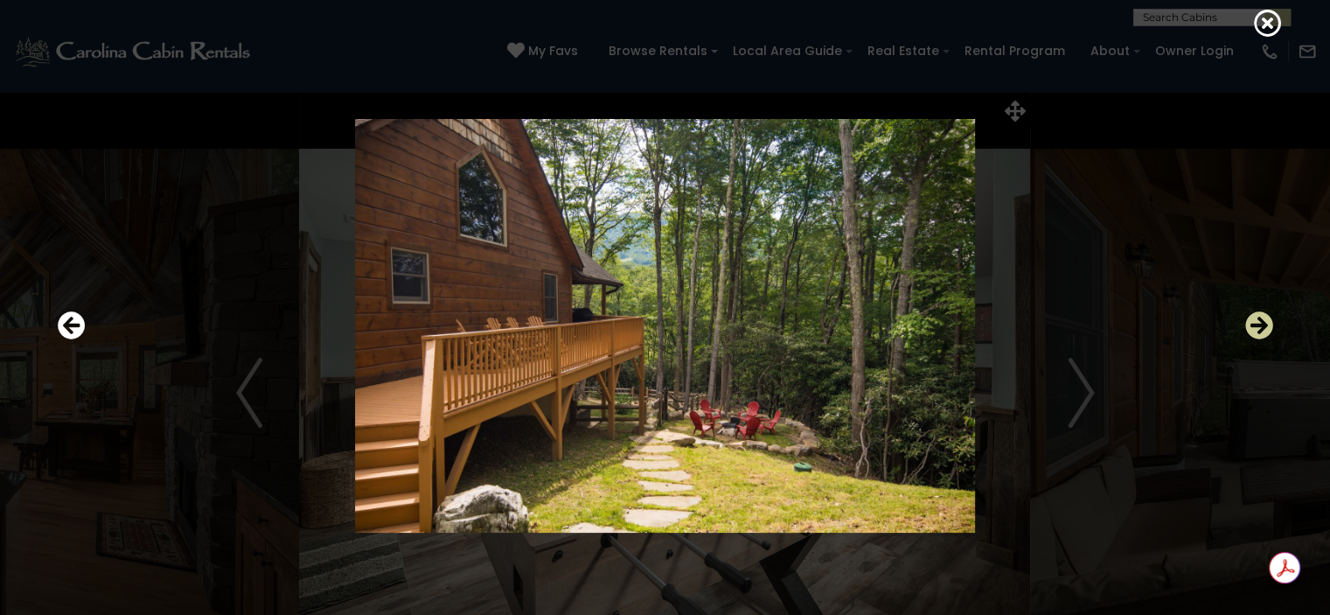
click at [1255, 323] on icon "Next" at bounding box center [1259, 325] width 28 height 28
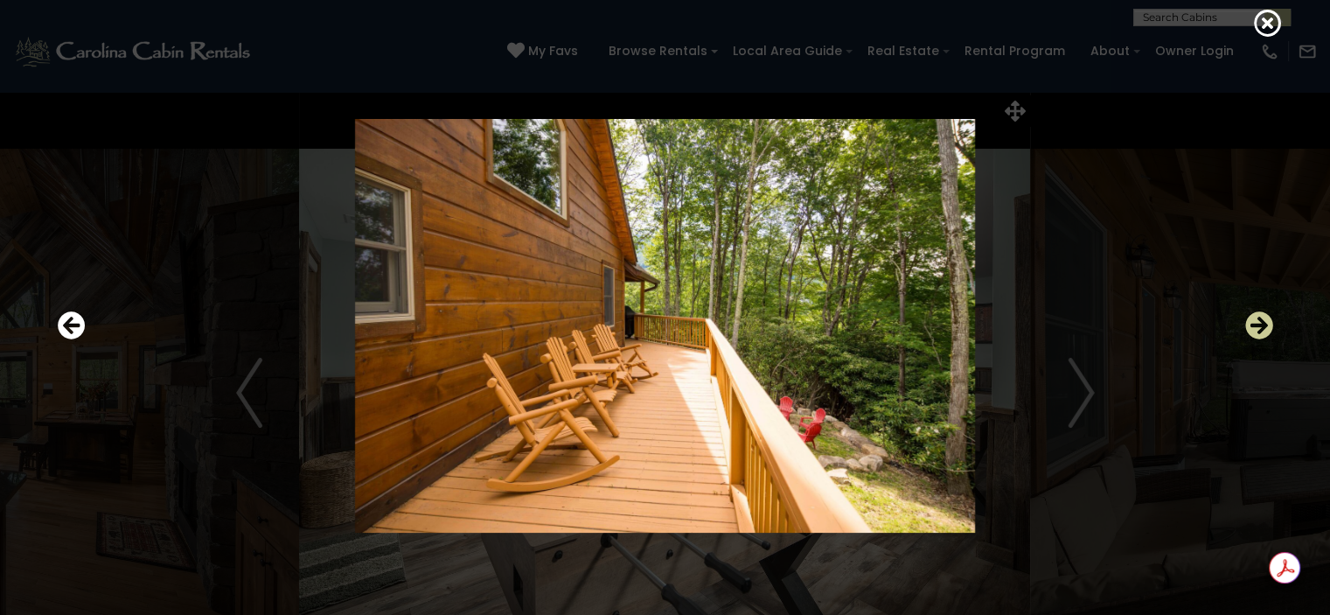
click at [1255, 323] on icon "Next" at bounding box center [1259, 325] width 28 height 28
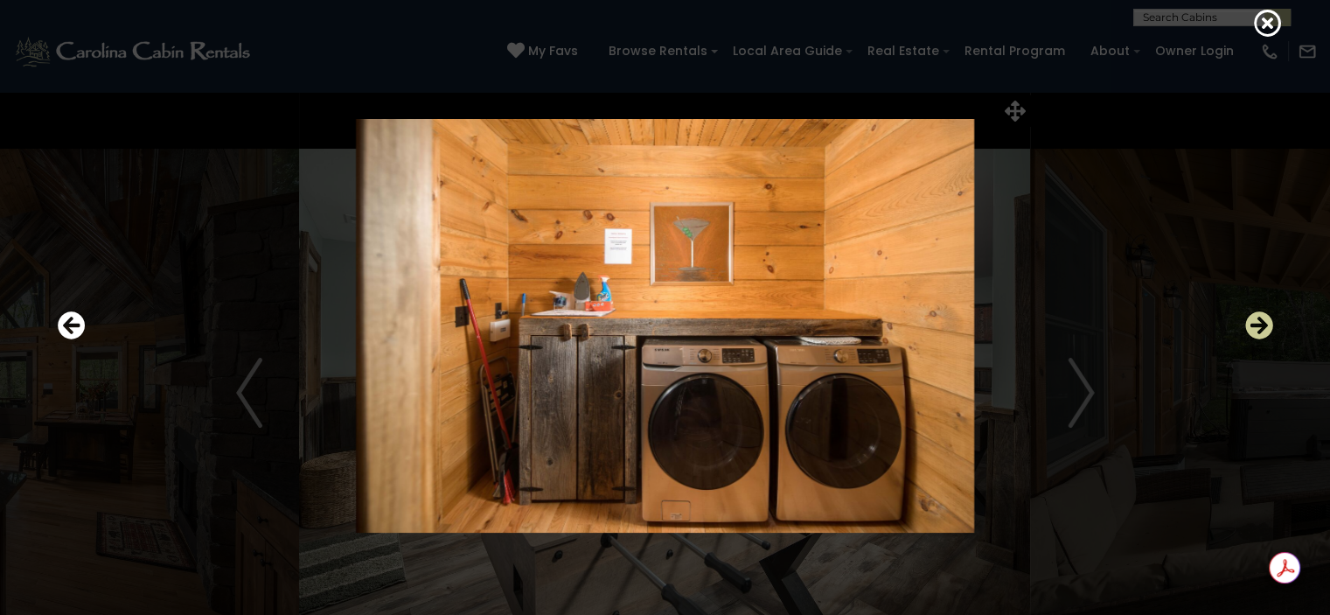
click at [1255, 323] on icon "Next" at bounding box center [1259, 325] width 28 height 28
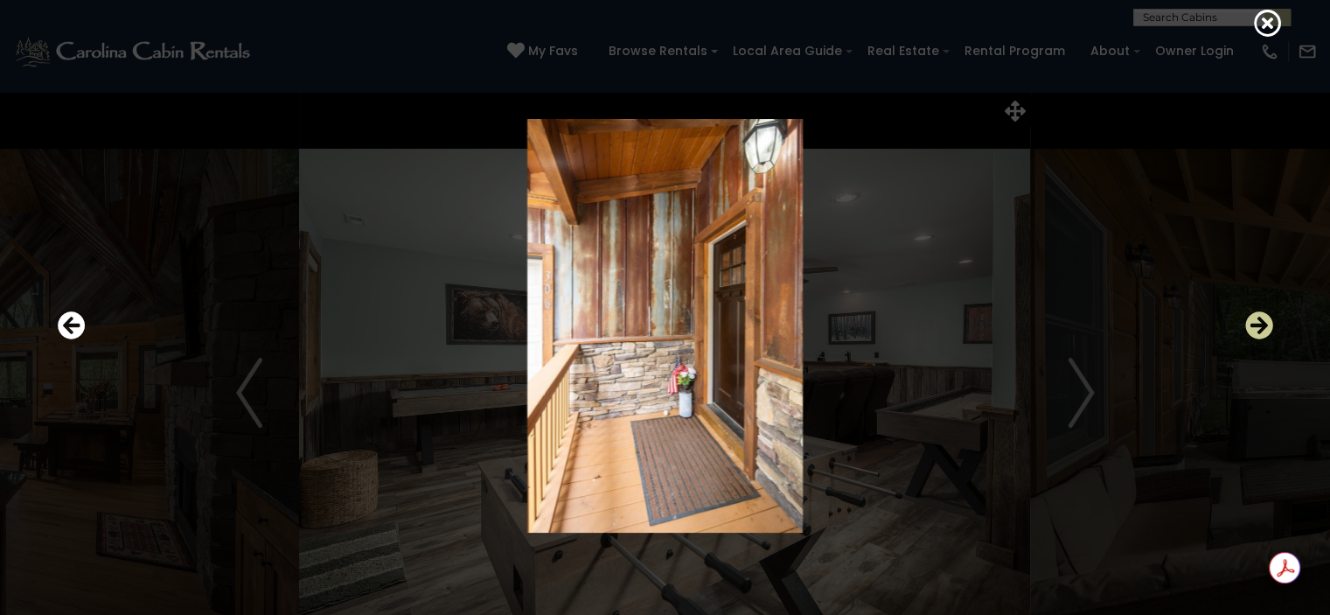
click at [1255, 323] on icon "Next" at bounding box center [1259, 325] width 28 height 28
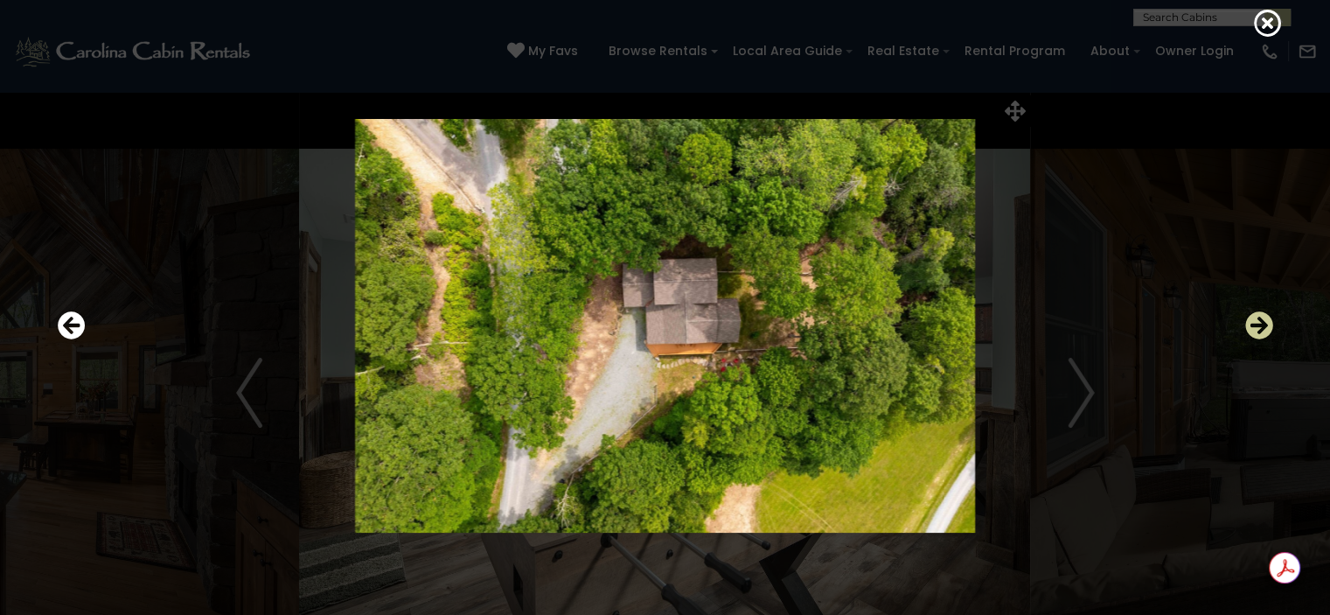
click at [1255, 323] on icon "Next" at bounding box center [1259, 325] width 28 height 28
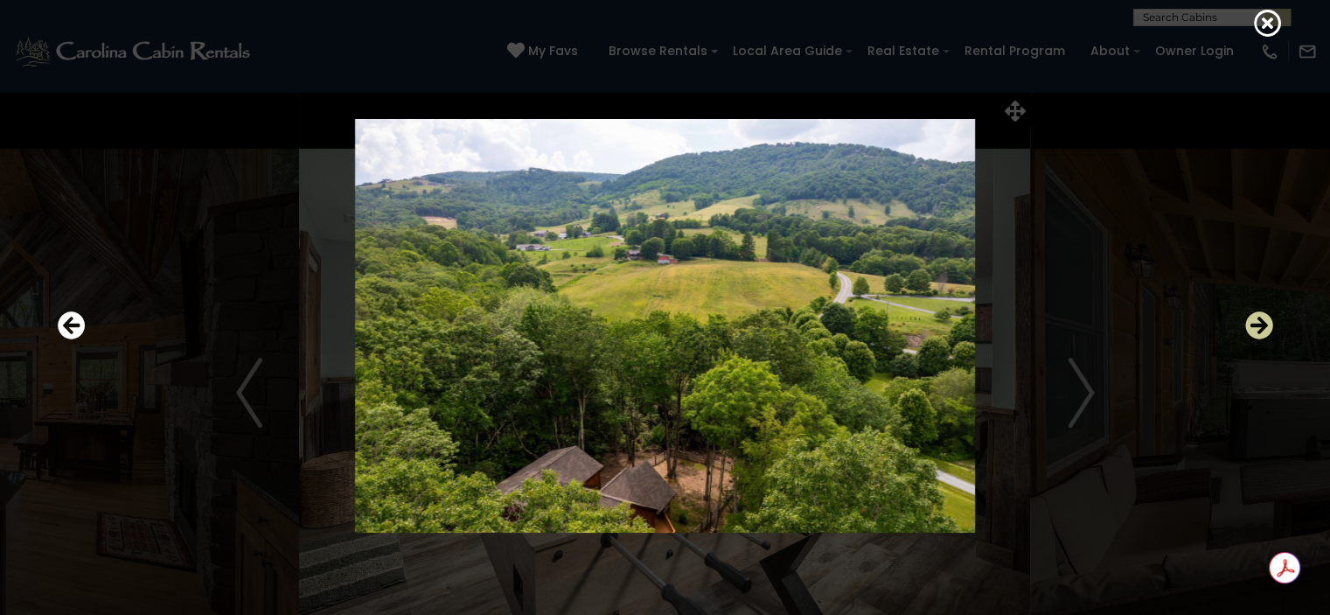
click at [1255, 323] on icon "Next" at bounding box center [1259, 325] width 28 height 28
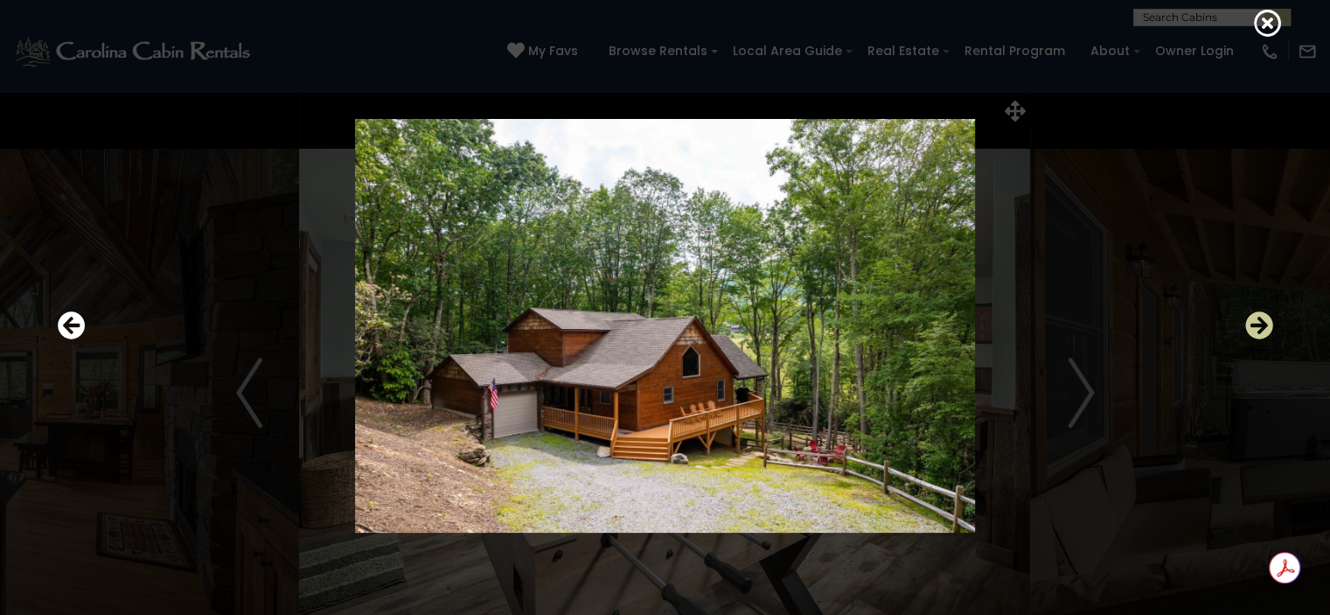
click at [1255, 323] on icon "Next" at bounding box center [1259, 325] width 28 height 28
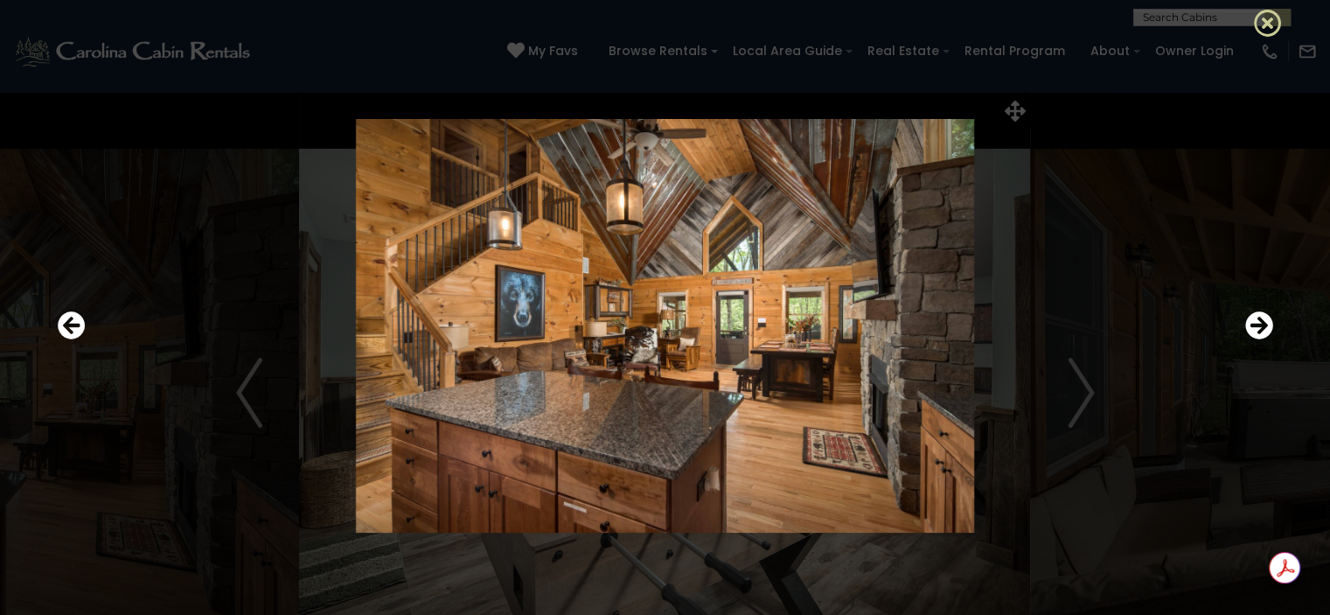
click at [1255, 22] on icon at bounding box center [1268, 23] width 28 height 28
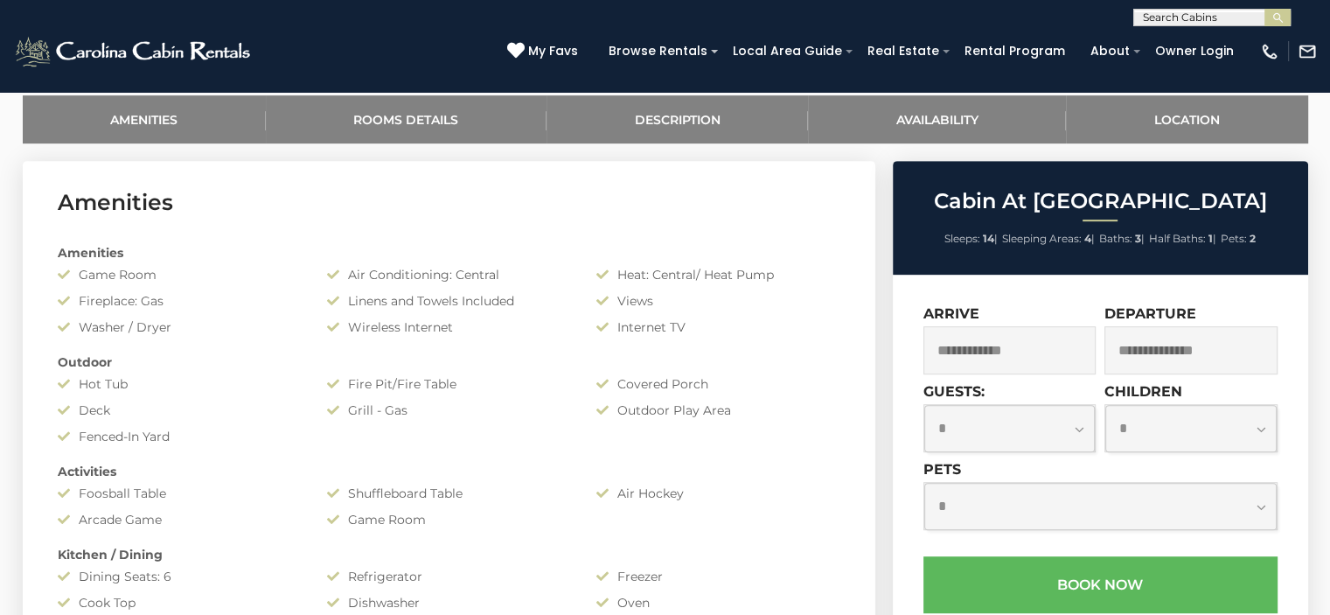
scroll to position [839, 0]
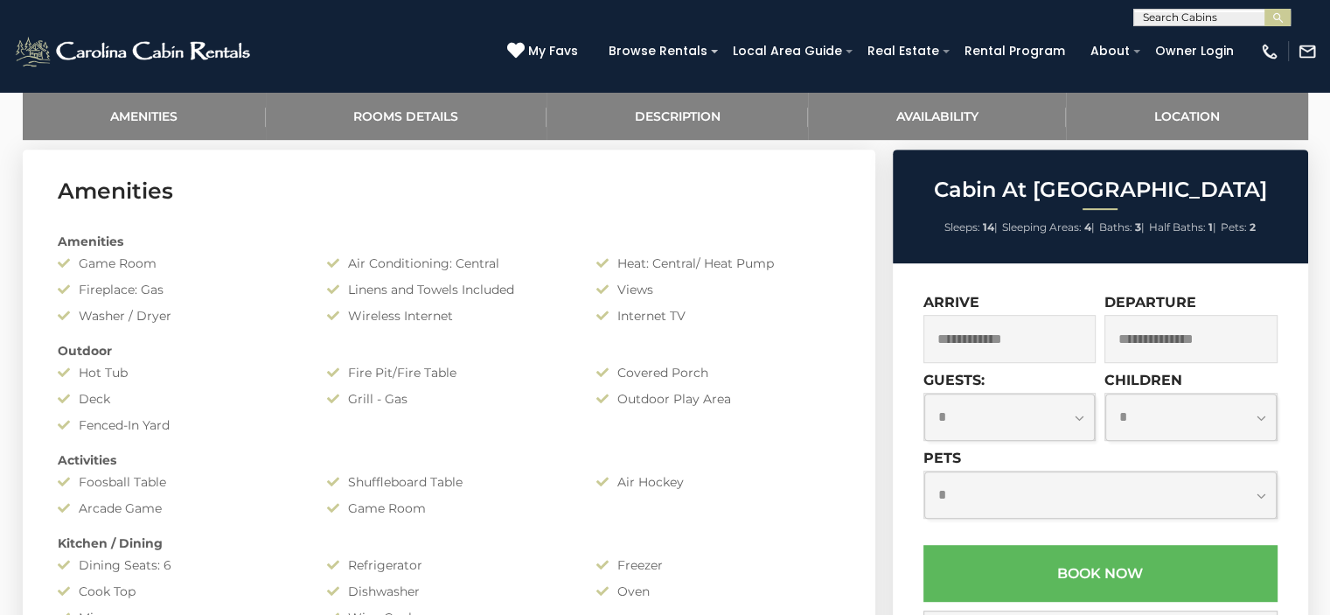
click at [1053, 344] on input "text" at bounding box center [1009, 339] width 173 height 48
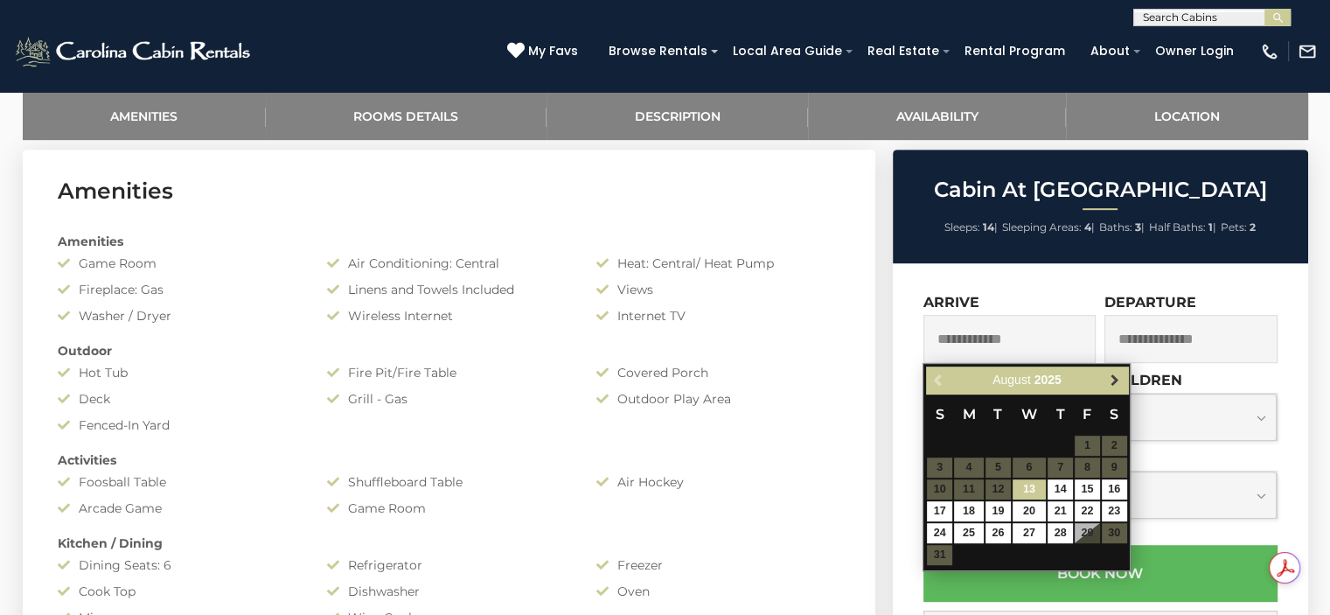
click at [1115, 378] on span "Next" at bounding box center [1115, 380] width 14 height 14
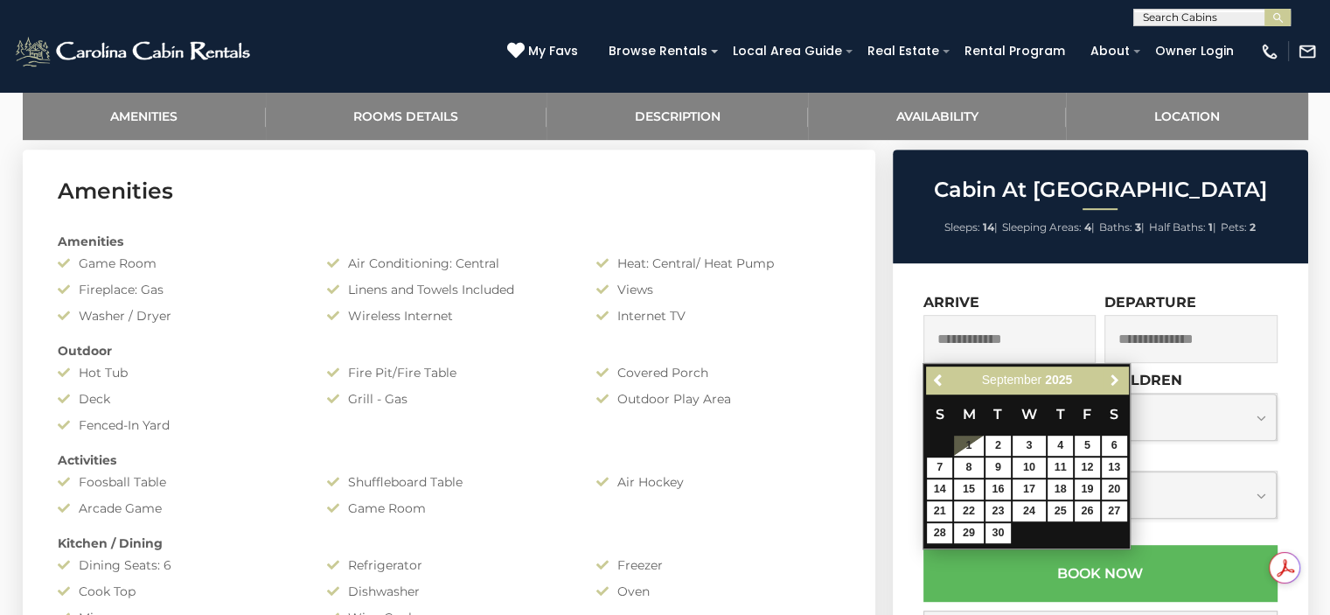
click at [1115, 378] on span "Next" at bounding box center [1115, 380] width 14 height 14
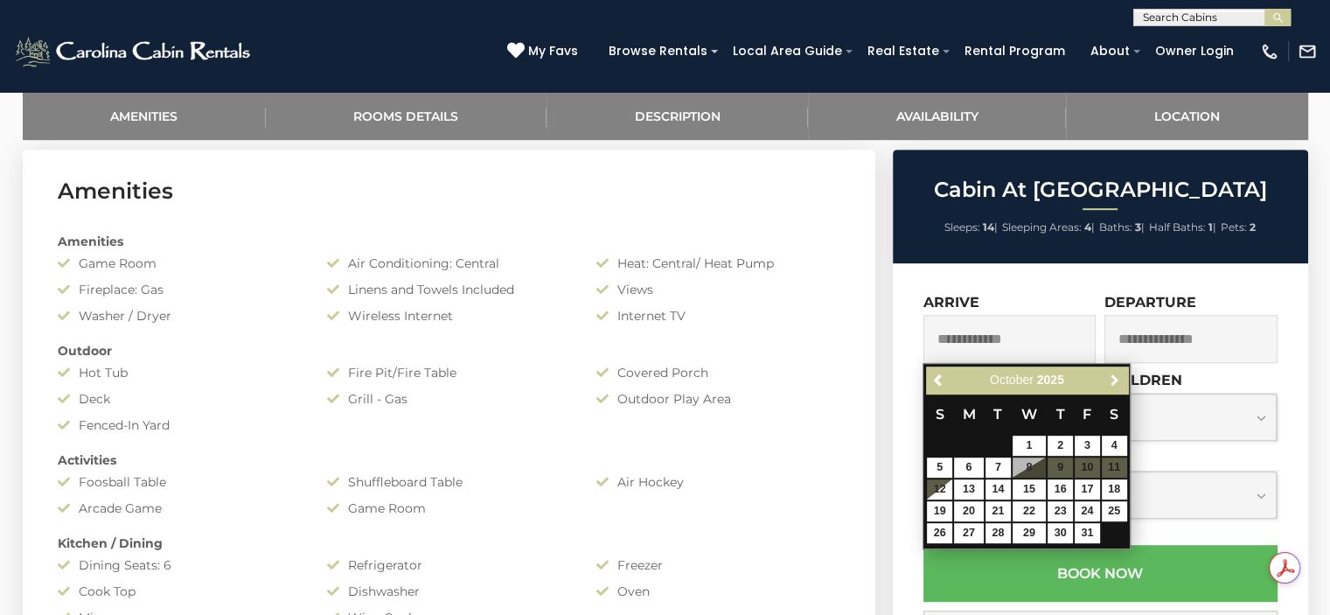
click at [1115, 378] on span "Next" at bounding box center [1115, 380] width 14 height 14
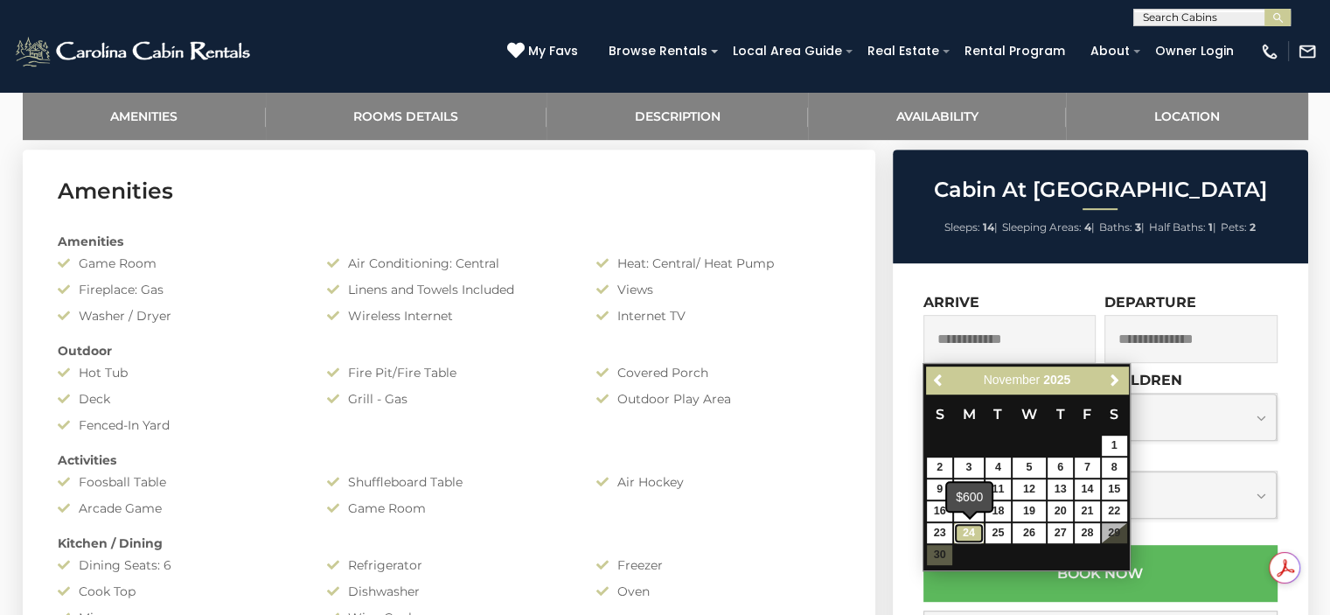
click at [969, 531] on link "24" at bounding box center [969, 533] width 30 height 20
type input "**********"
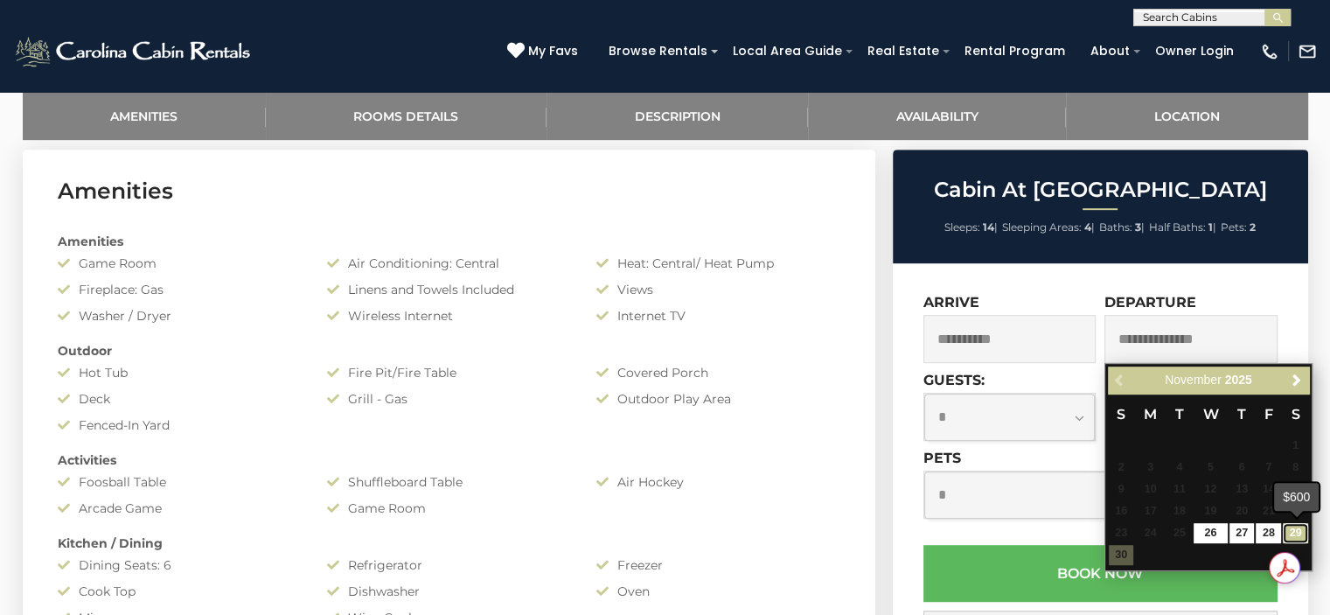
click at [1290, 530] on link "29" at bounding box center [1294, 533] width 25 height 20
type input "**********"
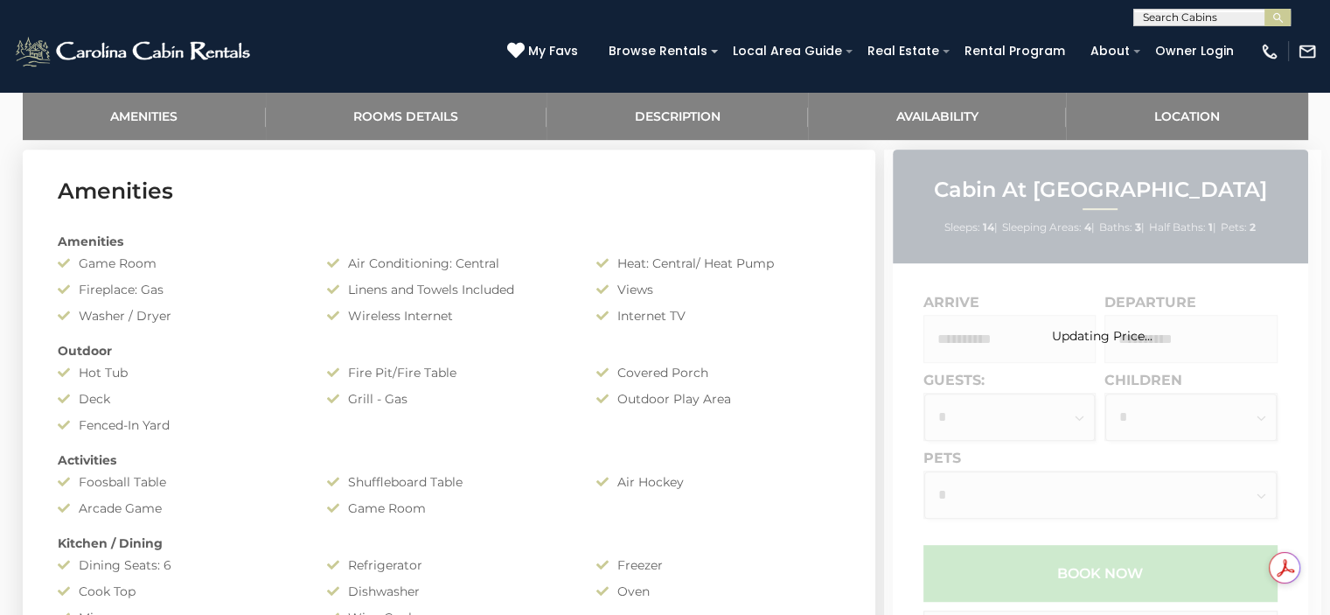
click at [1139, 380] on div "Updating Price..." at bounding box center [1102, 481] width 437 height 664
